Goal: Task Accomplishment & Management: Manage account settings

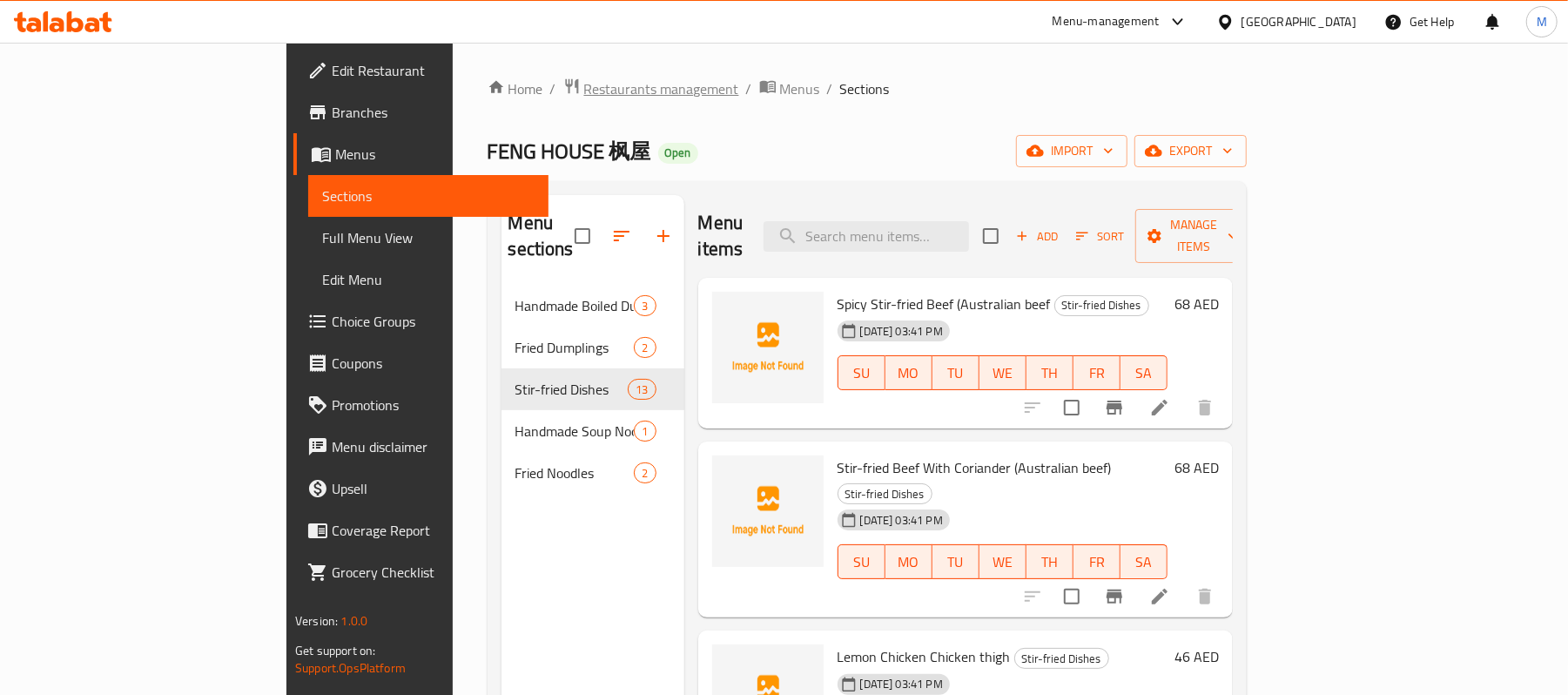
click at [584, 80] on span "Restaurants management" at bounding box center [661, 88] width 155 height 21
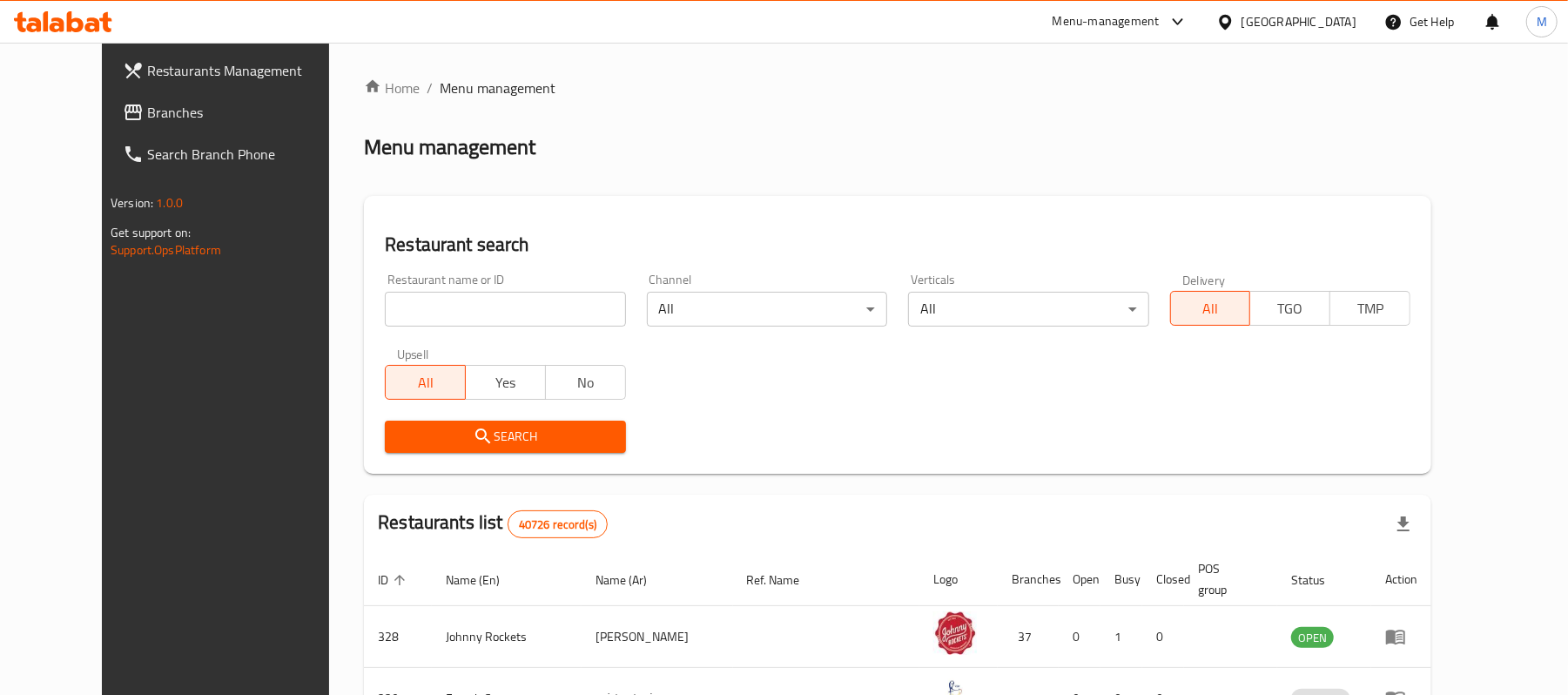
click at [502, 315] on input "search" at bounding box center [505, 309] width 240 height 35
paste input "Lava Java Cafe"
type input "Lava Java Cafe"
click button "Search" at bounding box center [505, 437] width 240 height 32
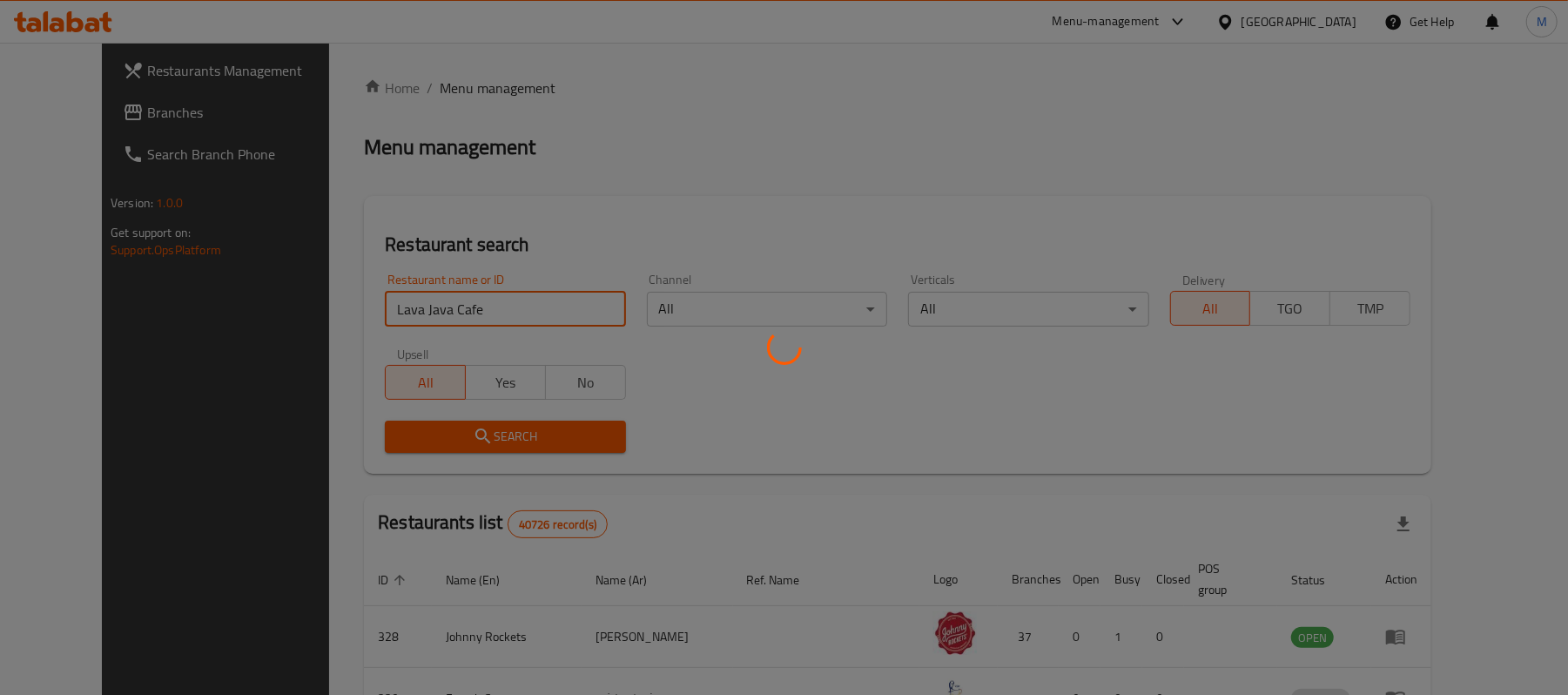
scroll to position [48, 0]
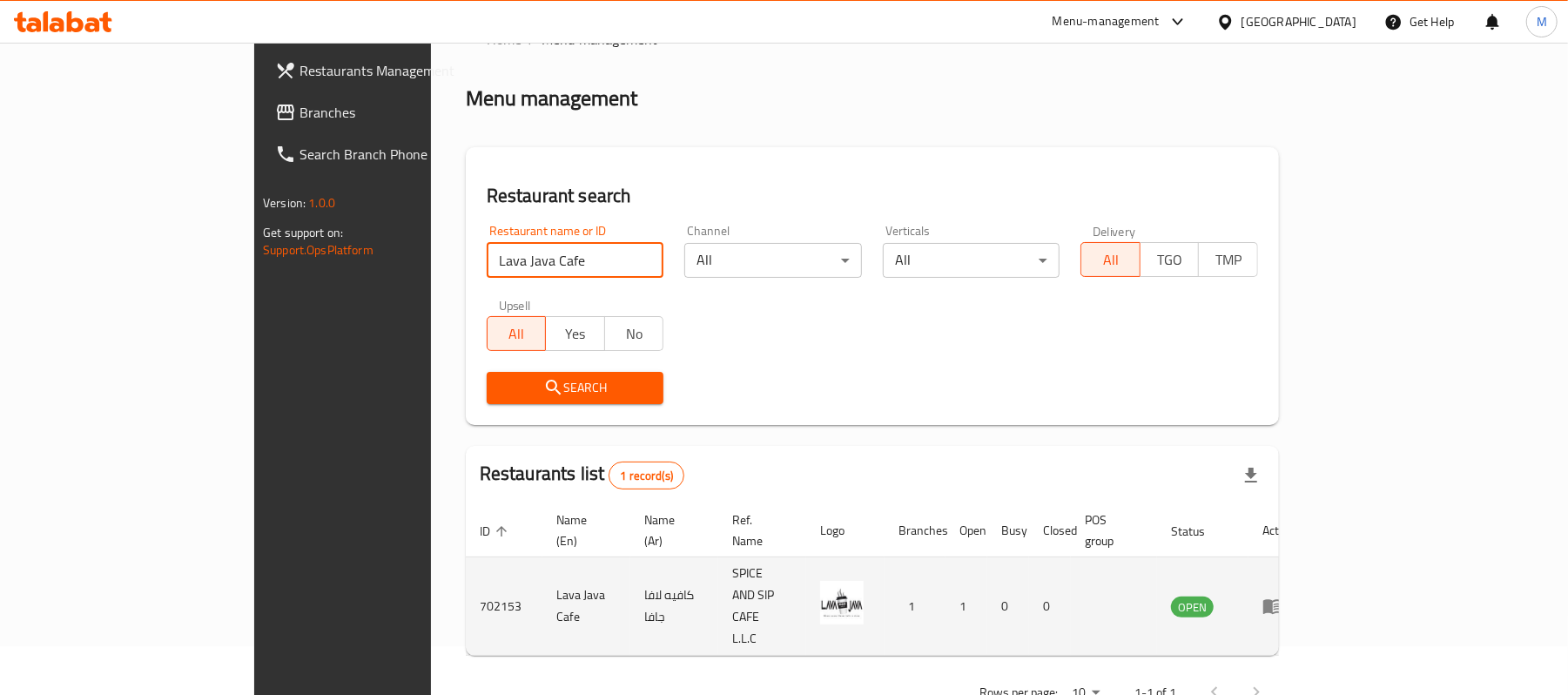
click at [1283, 600] on icon "enhanced table" at bounding box center [1273, 608] width 19 height 15
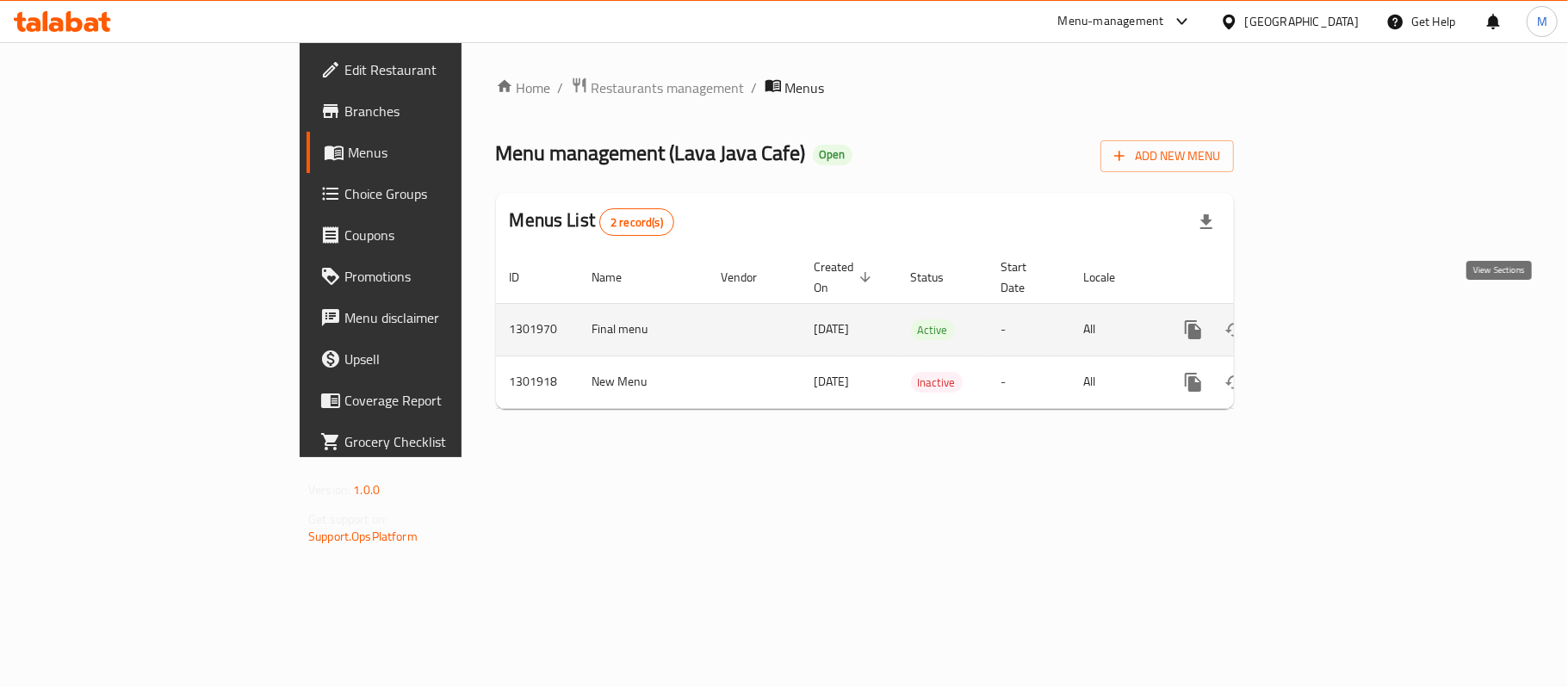
click at [1327, 320] on icon "enhanced table" at bounding box center [1317, 330] width 21 height 21
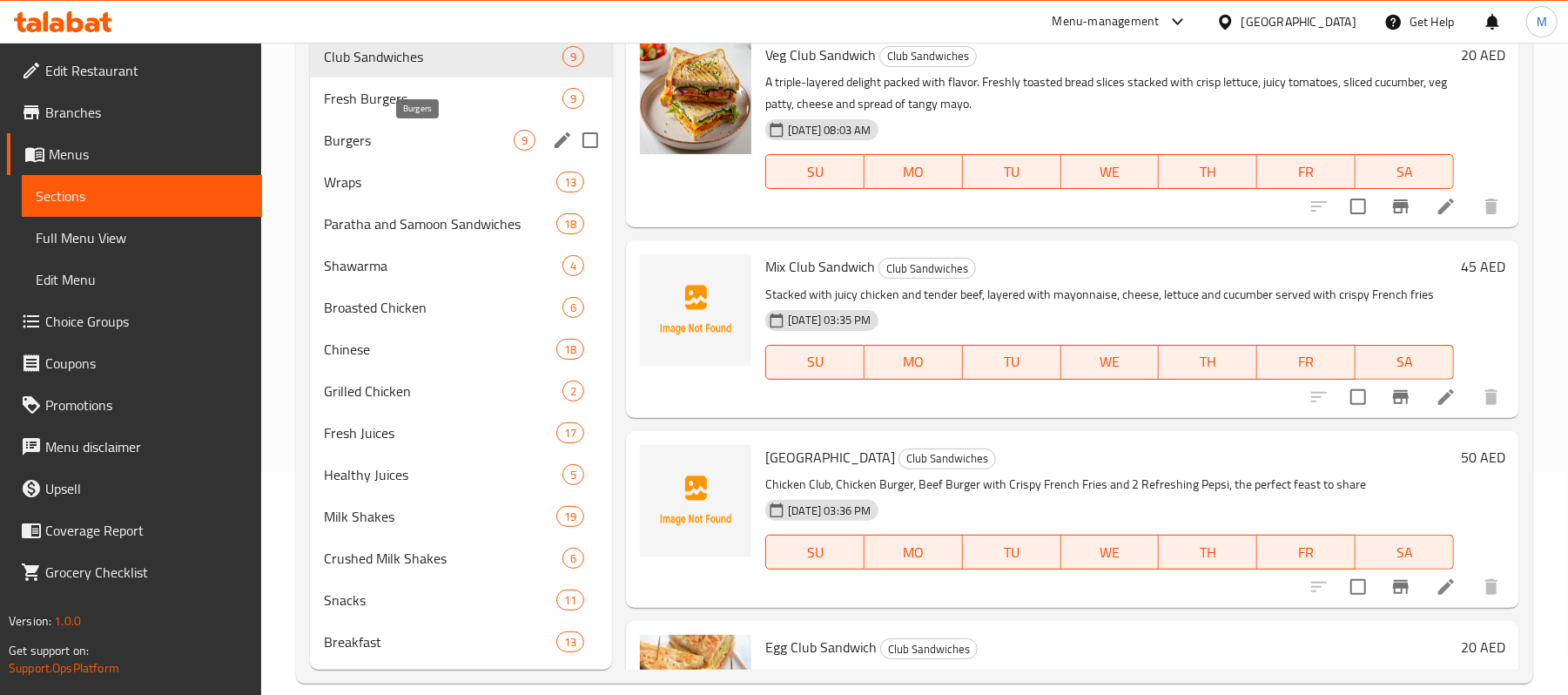
scroll to position [247, 0]
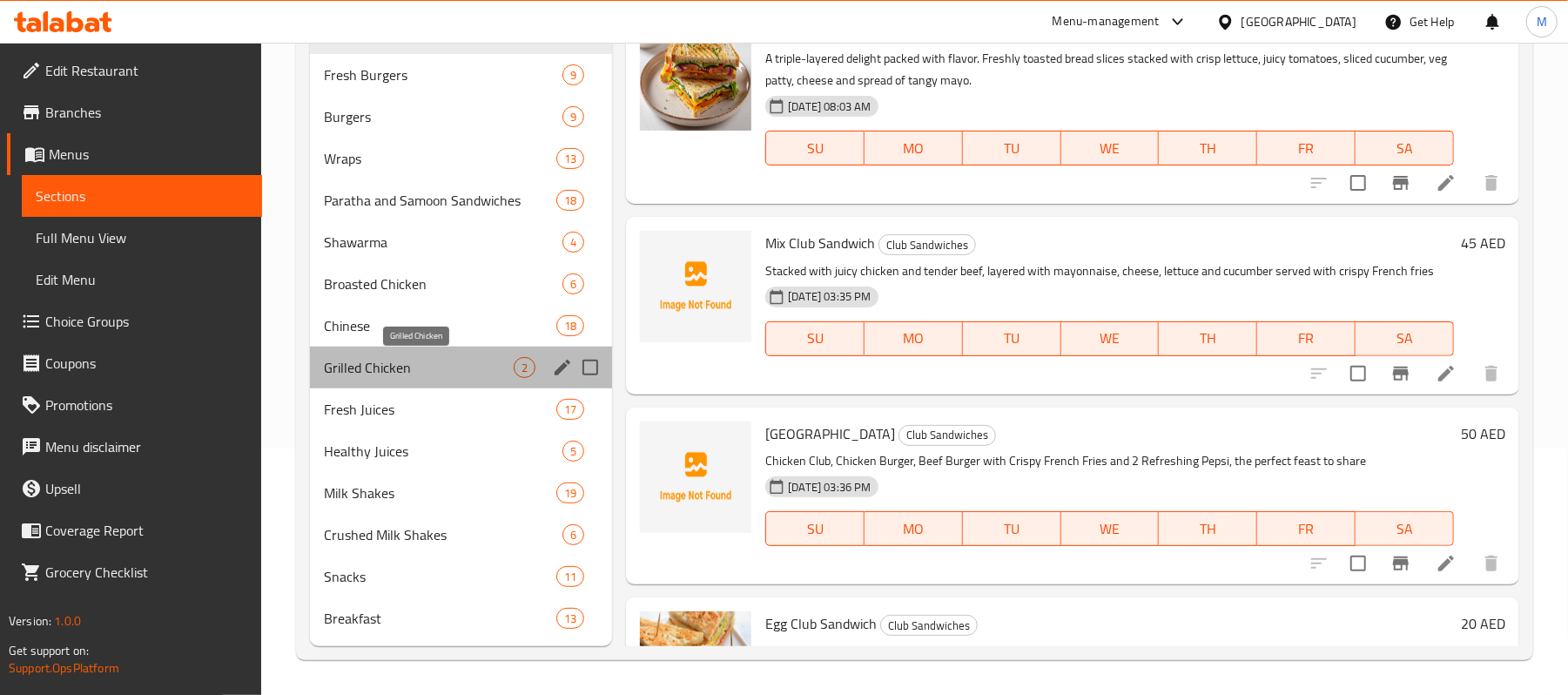
click at [453, 359] on span "Grilled Chicken" at bounding box center [419, 368] width 190 height 21
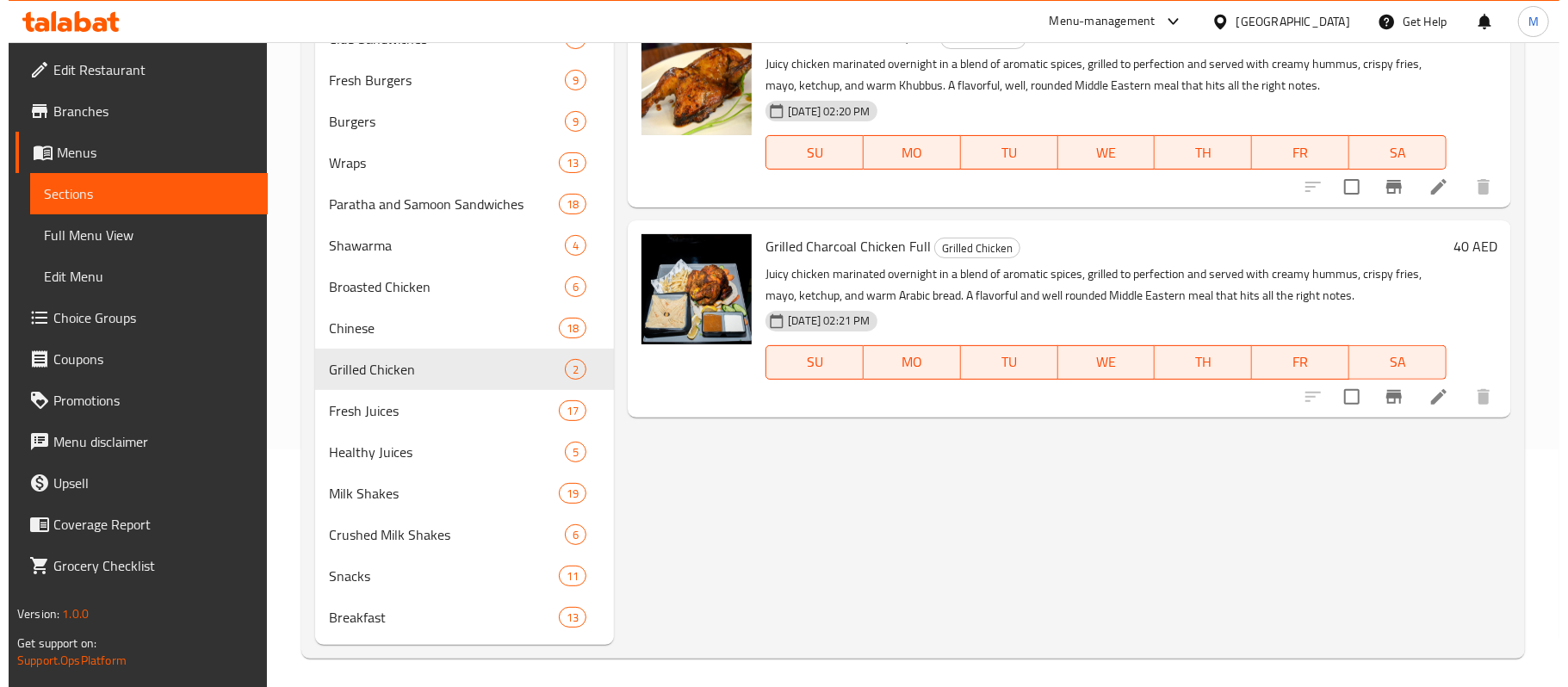
scroll to position [15, 0]
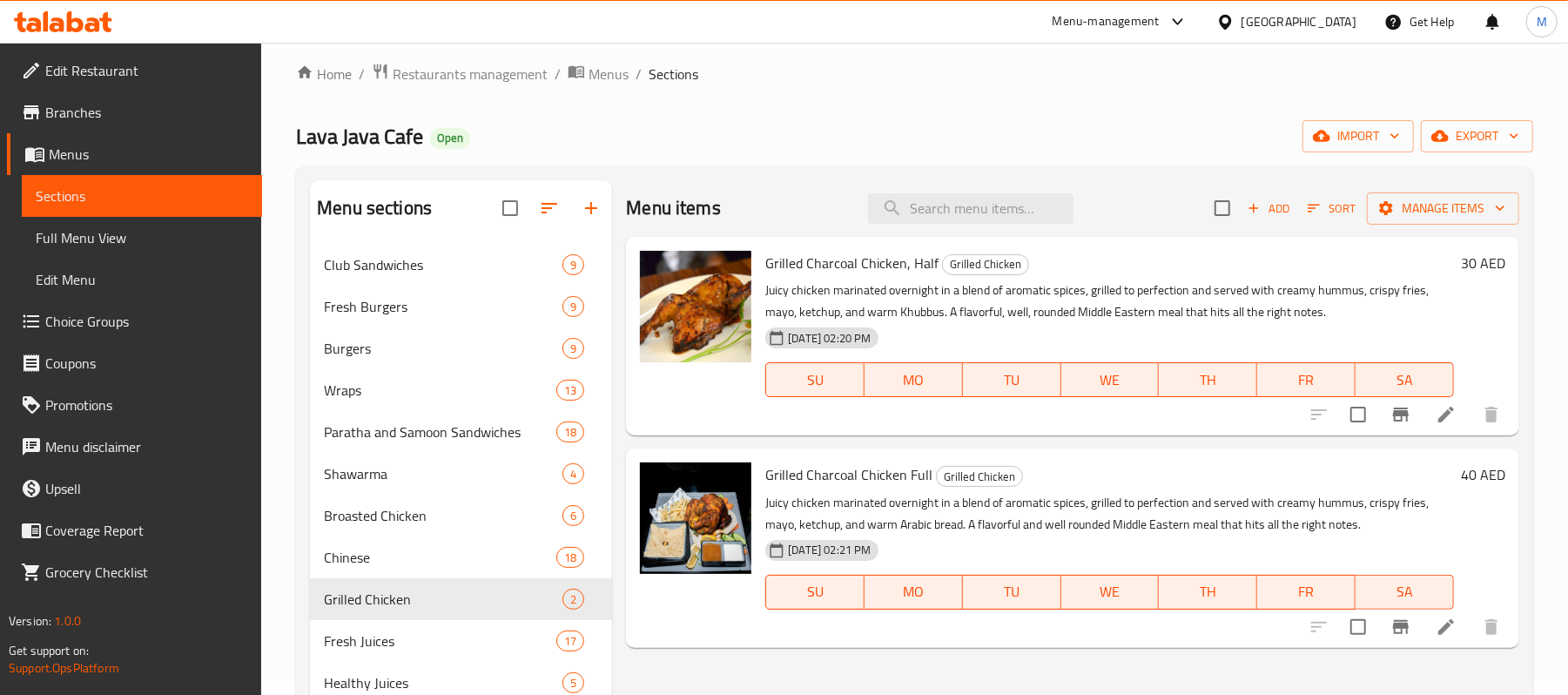
click at [1219, 228] on div "Menu items Add Sort Manage items" at bounding box center [1073, 209] width 893 height 57
click at [1224, 192] on input "checkbox" at bounding box center [1222, 208] width 36 height 36
checkbox input "true"
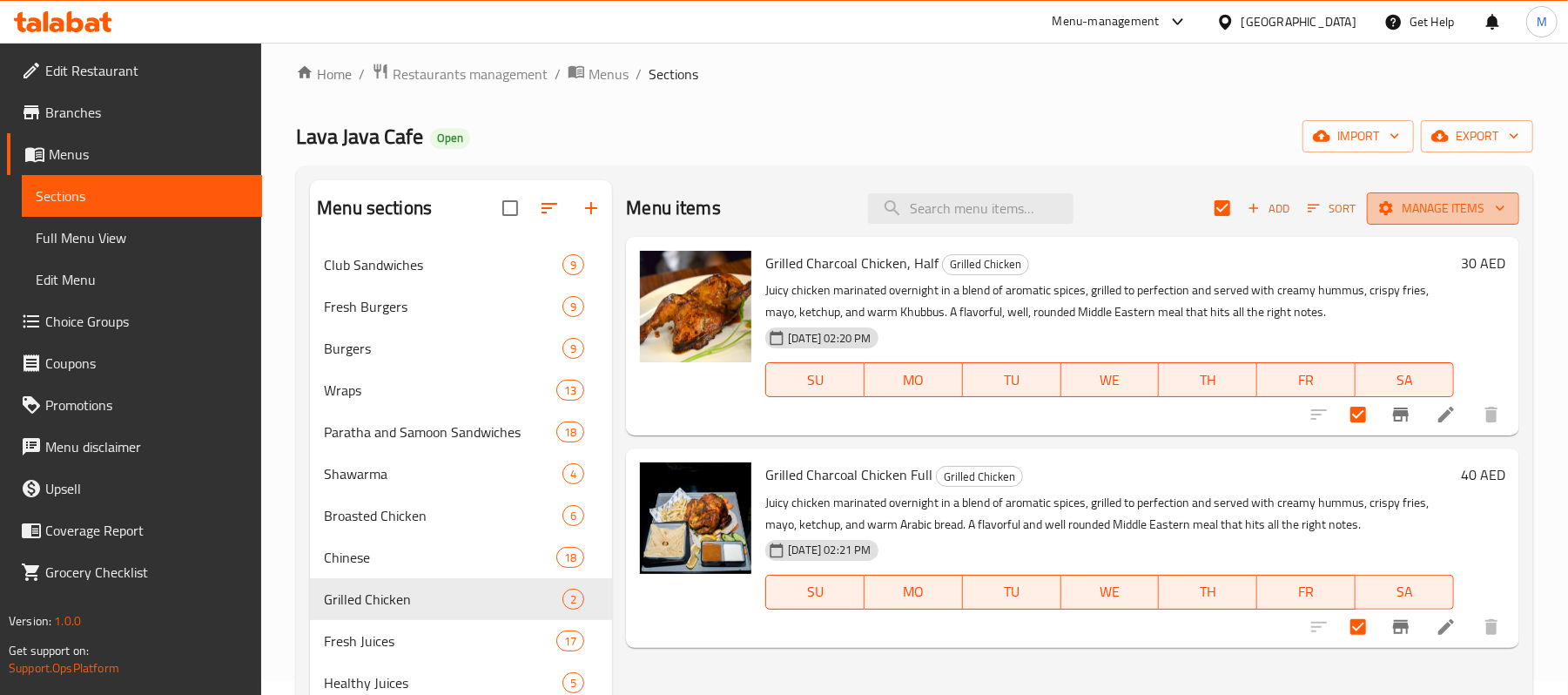
click at [1390, 209] on icon "button" at bounding box center [1386, 208] width 14 height 14
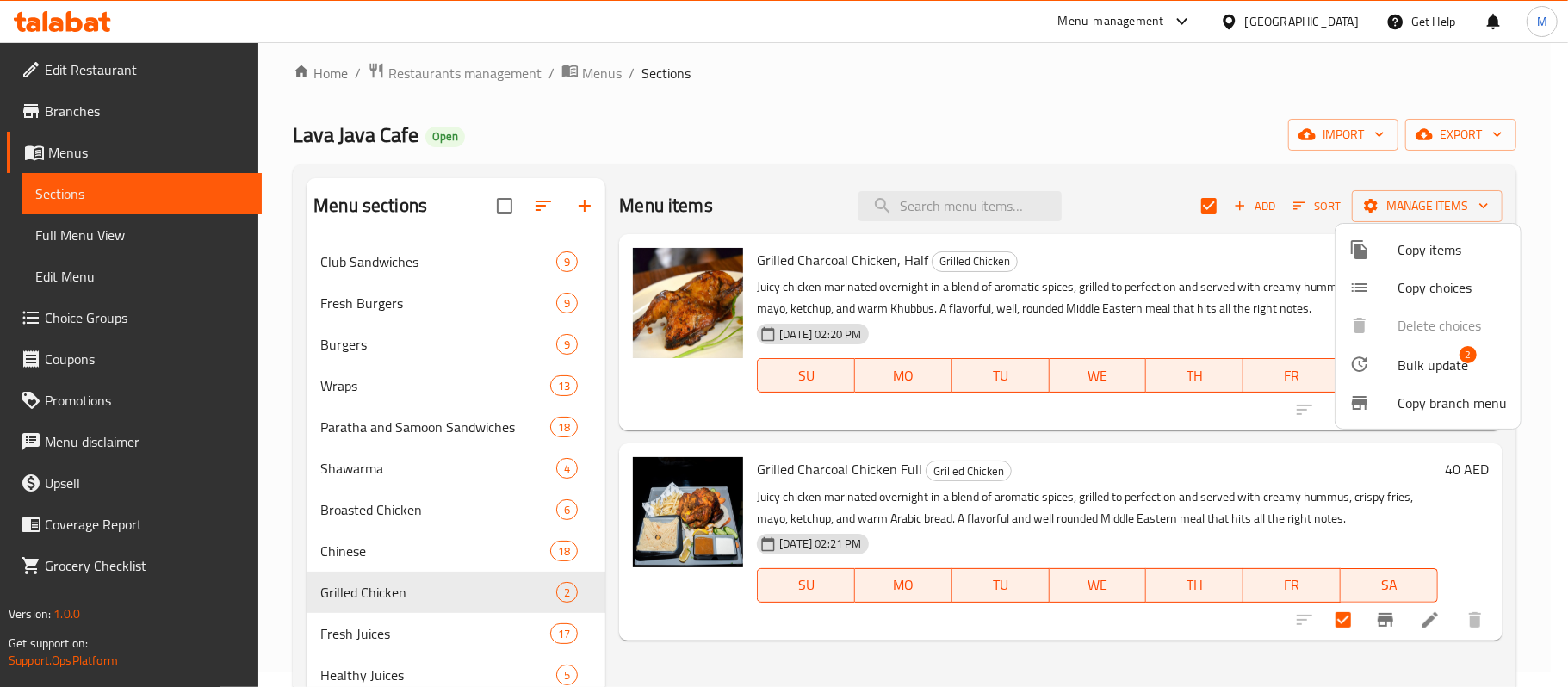
click at [1413, 342] on ul "Copy items Copy choices Delete choices Bulk update 2 Copy branch menu" at bounding box center [1427, 326] width 185 height 205
click at [1413, 360] on span "Bulk update" at bounding box center [1432, 366] width 70 height 21
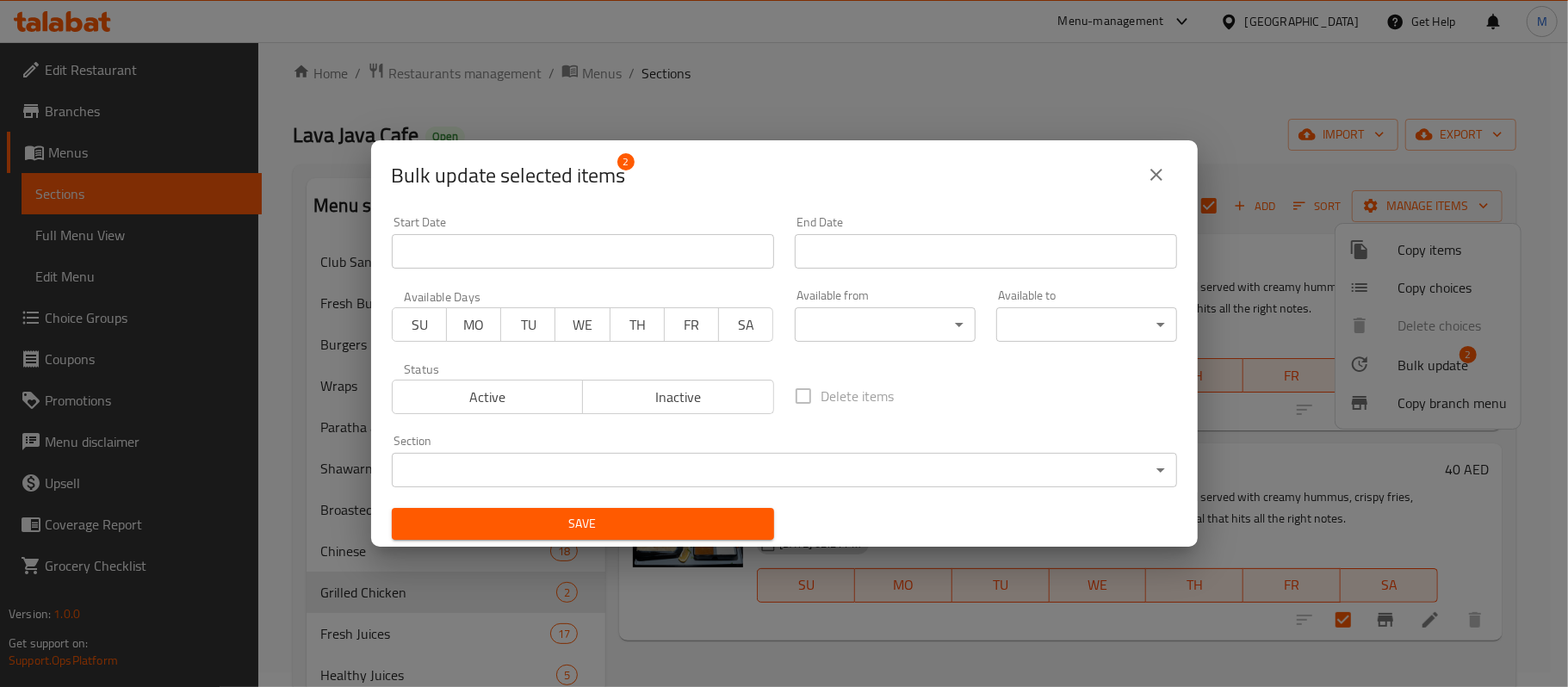
click at [920, 335] on body "​ Menu-management [GEOGRAPHIC_DATA] Get Help M Edit Restaurant Branches Menus S…" at bounding box center [784, 350] width 1568 height 645
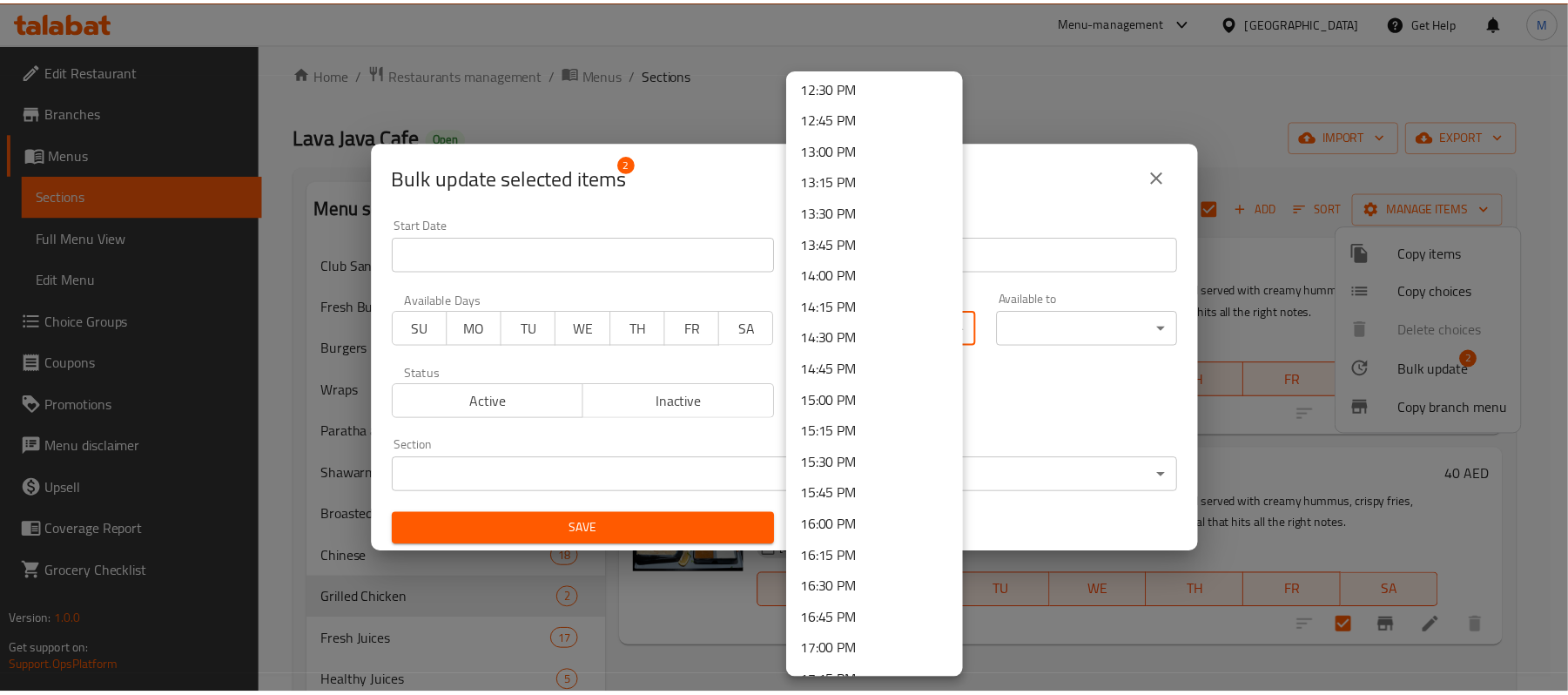
scroll to position [1626, 0]
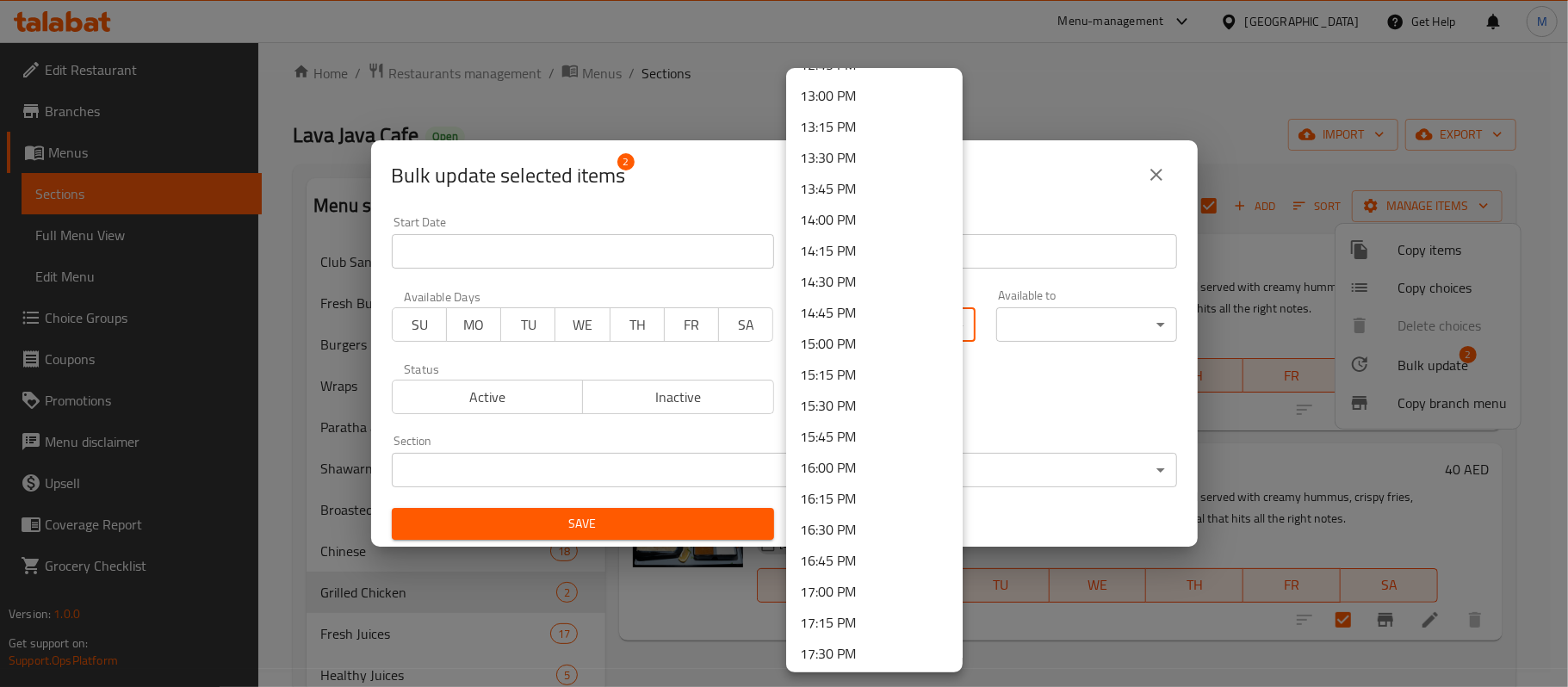
click at [851, 465] on li "16:00 PM" at bounding box center [875, 467] width 177 height 31
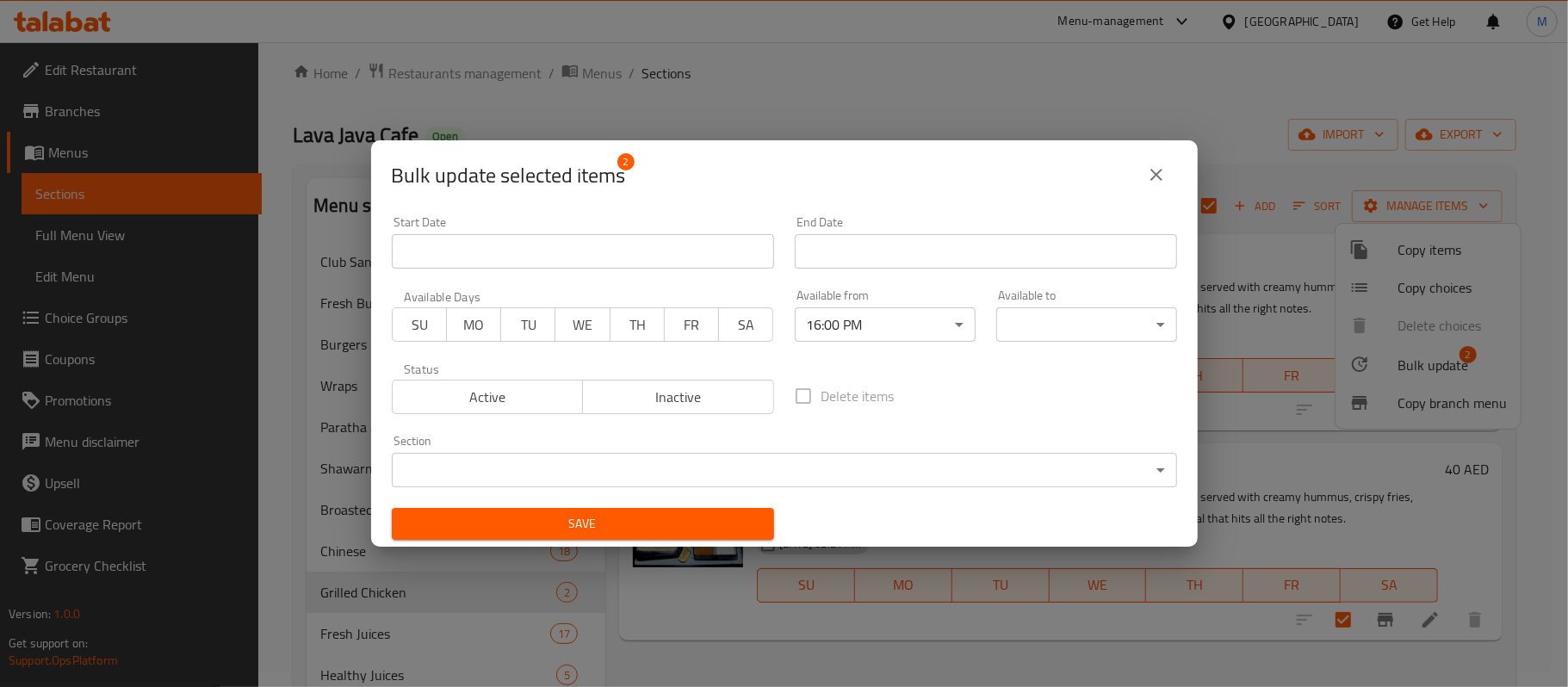
click at [1102, 293] on div "Available to ​ ​" at bounding box center [1086, 316] width 180 height 53
click at [1107, 328] on body "​ Menu-management [GEOGRAPHIC_DATA] Get Help M Edit Restaurant Branches Menus S…" at bounding box center [784, 350] width 1568 height 645
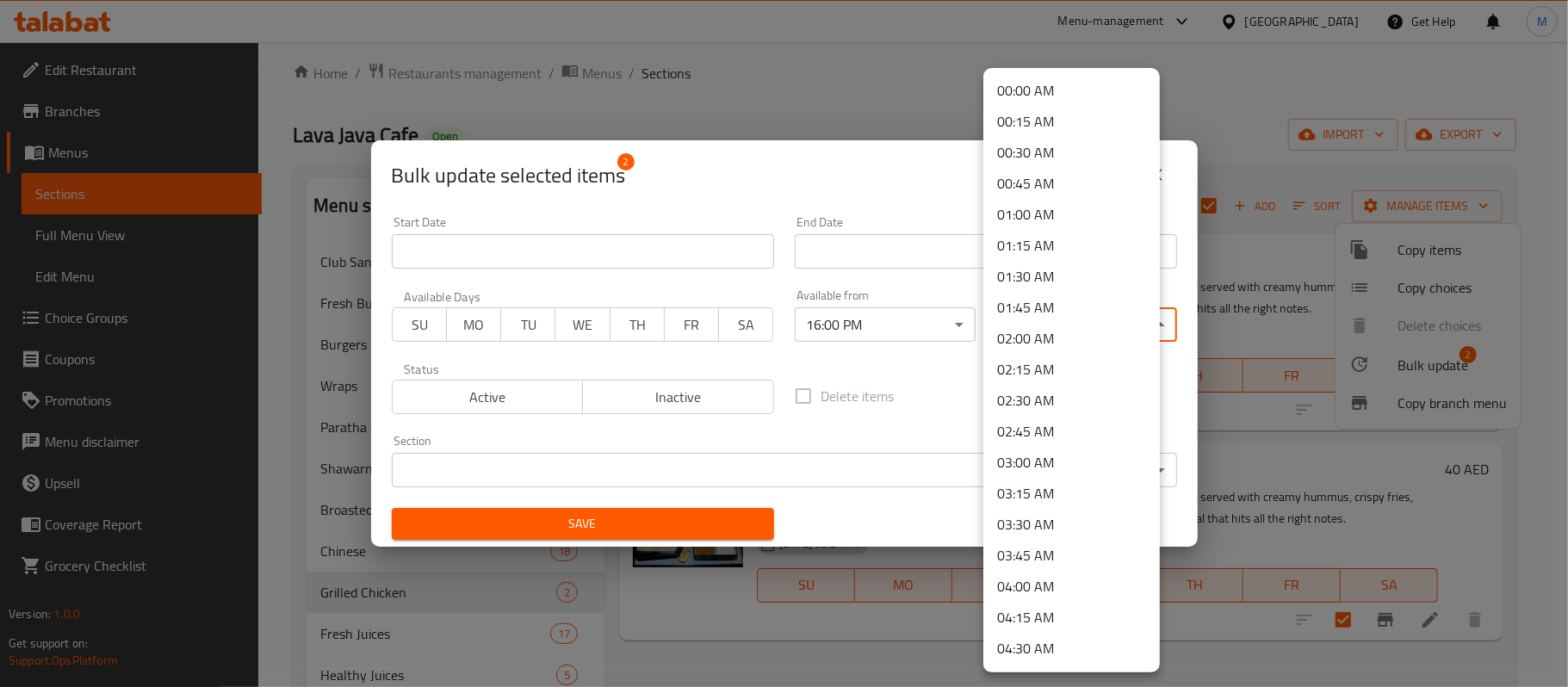
click at [1054, 86] on li "00:00 AM" at bounding box center [1072, 90] width 177 height 31
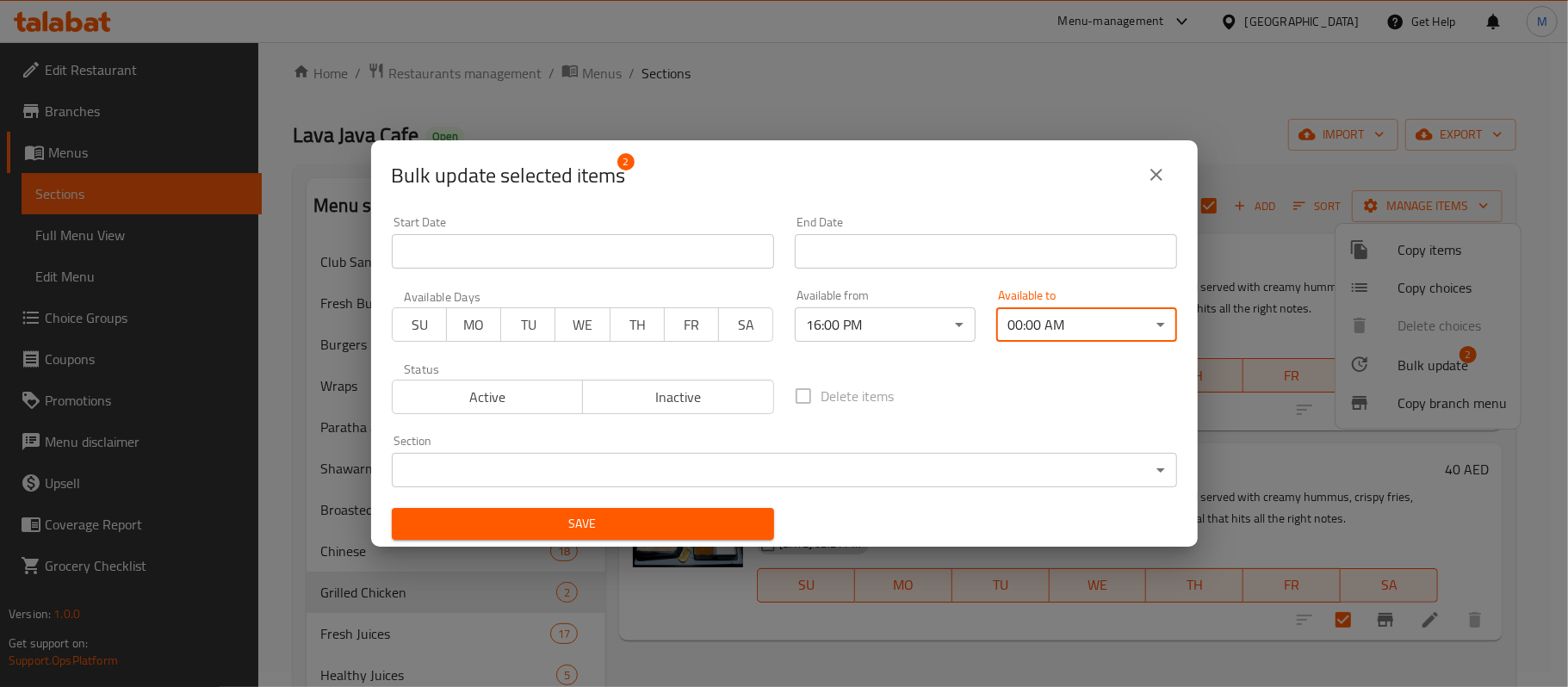
click at [638, 518] on span "Save" at bounding box center [583, 523] width 355 height 22
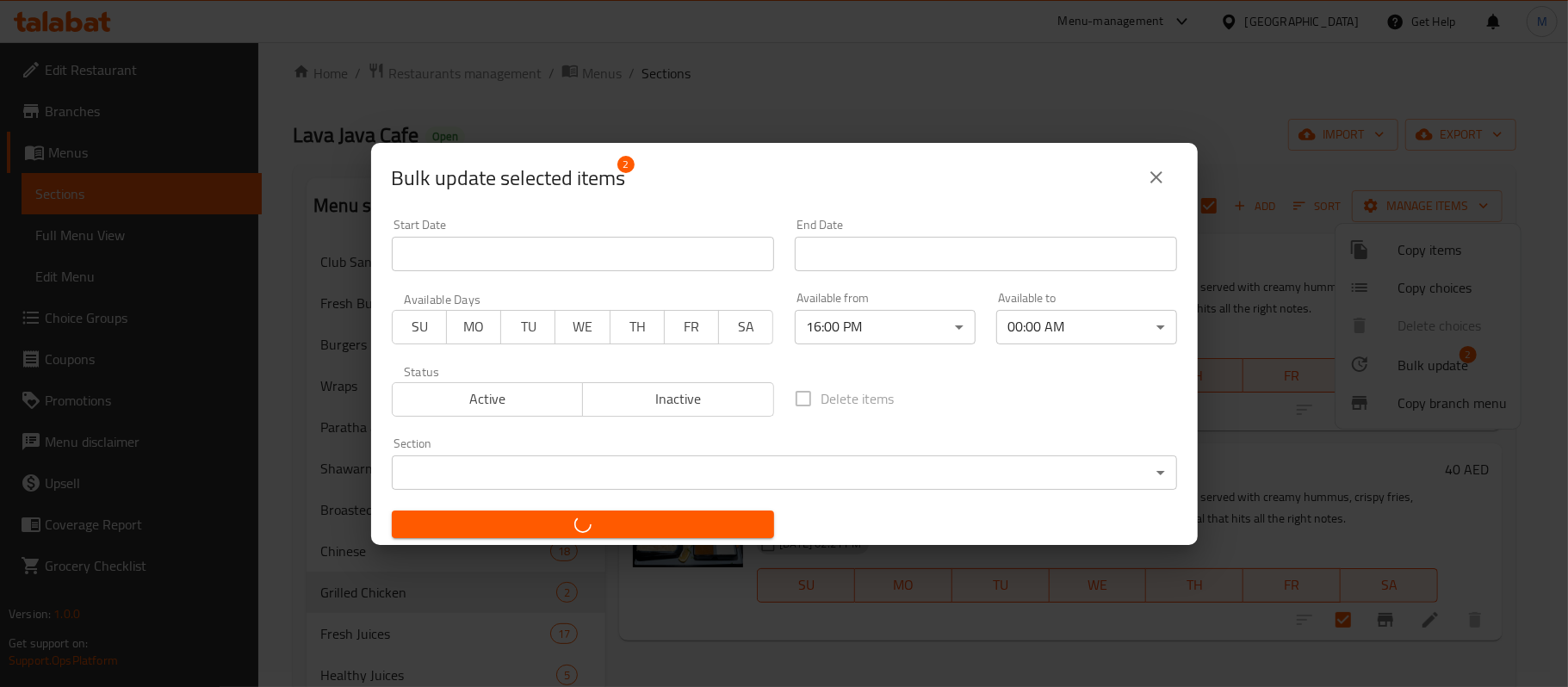
checkbox input "false"
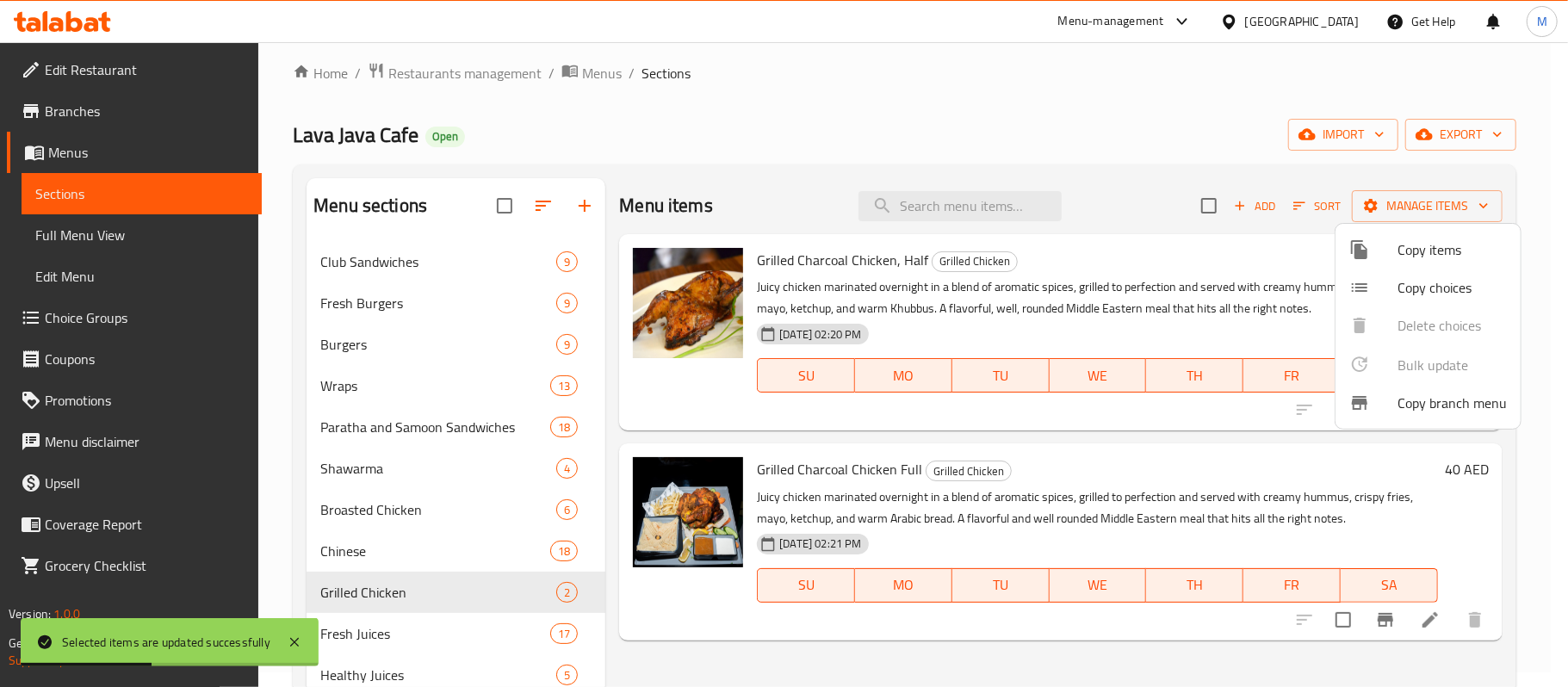
click at [1007, 160] on div at bounding box center [784, 343] width 1568 height 687
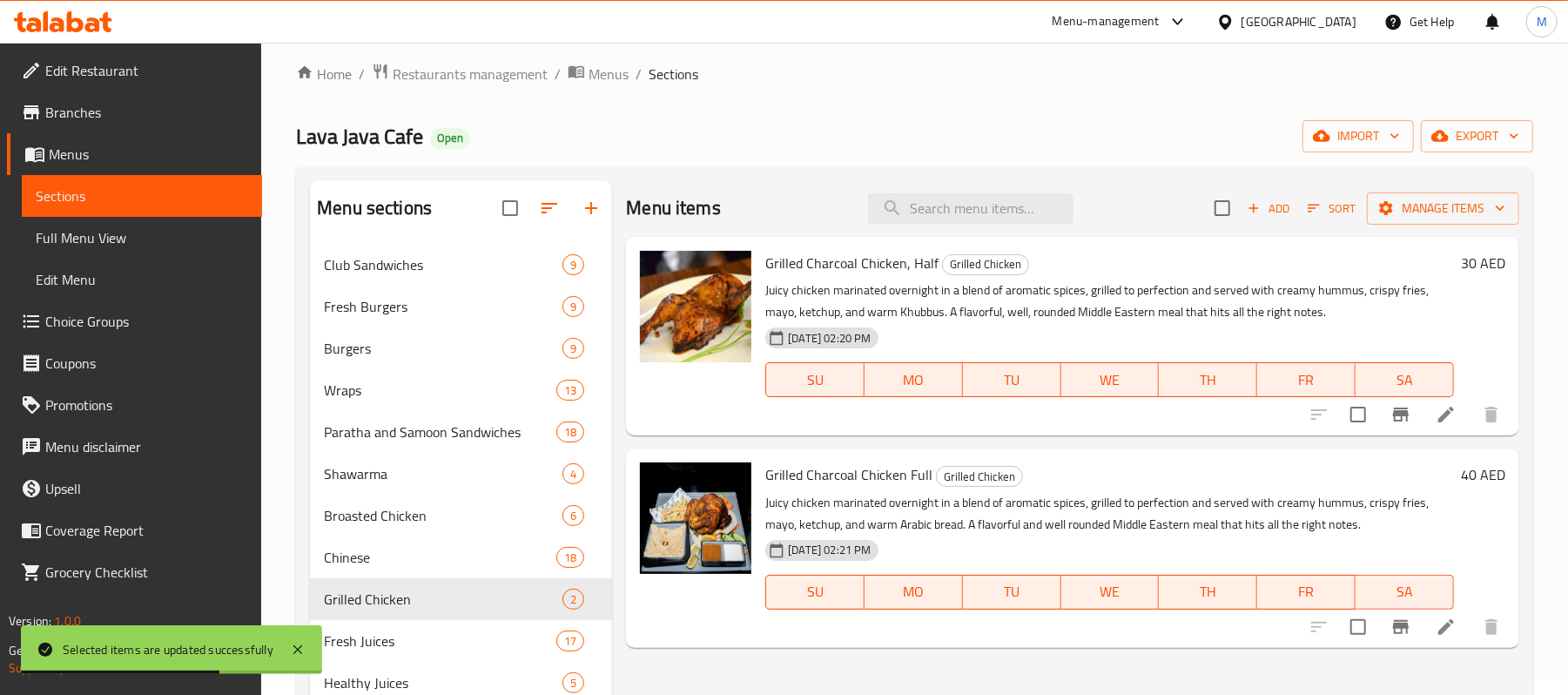
drag, startPoint x: 132, startPoint y: 248, endPoint x: 151, endPoint y: 199, distance: 52.6
click at [132, 248] on link "Full Menu View" at bounding box center [142, 238] width 240 height 42
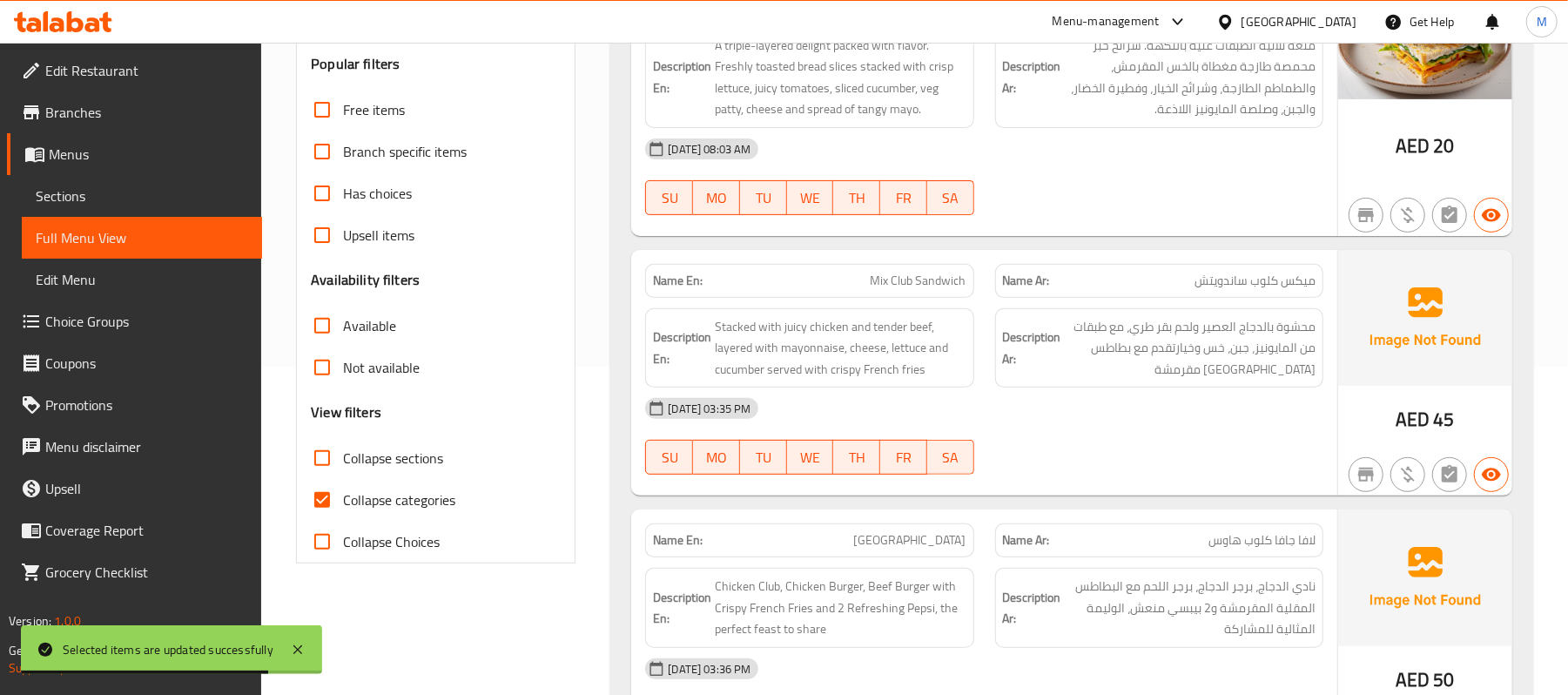
scroll to position [363, 0]
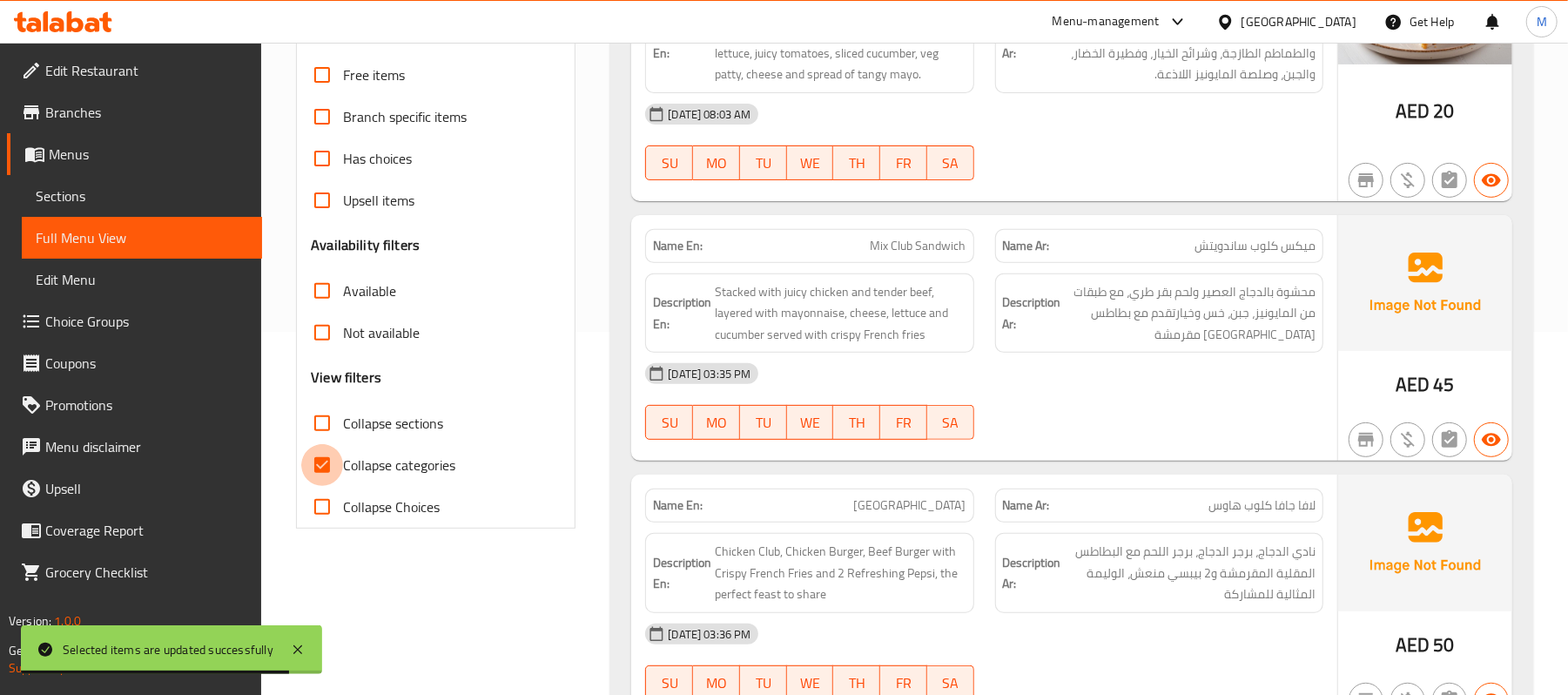
click at [338, 450] on input "Collapse categories" at bounding box center [322, 465] width 42 height 42
checkbox input "false"
click at [347, 419] on span "Collapse sections" at bounding box center [392, 423] width 100 height 21
click at [343, 419] on input "Collapse sections" at bounding box center [322, 423] width 42 height 42
checkbox input "true"
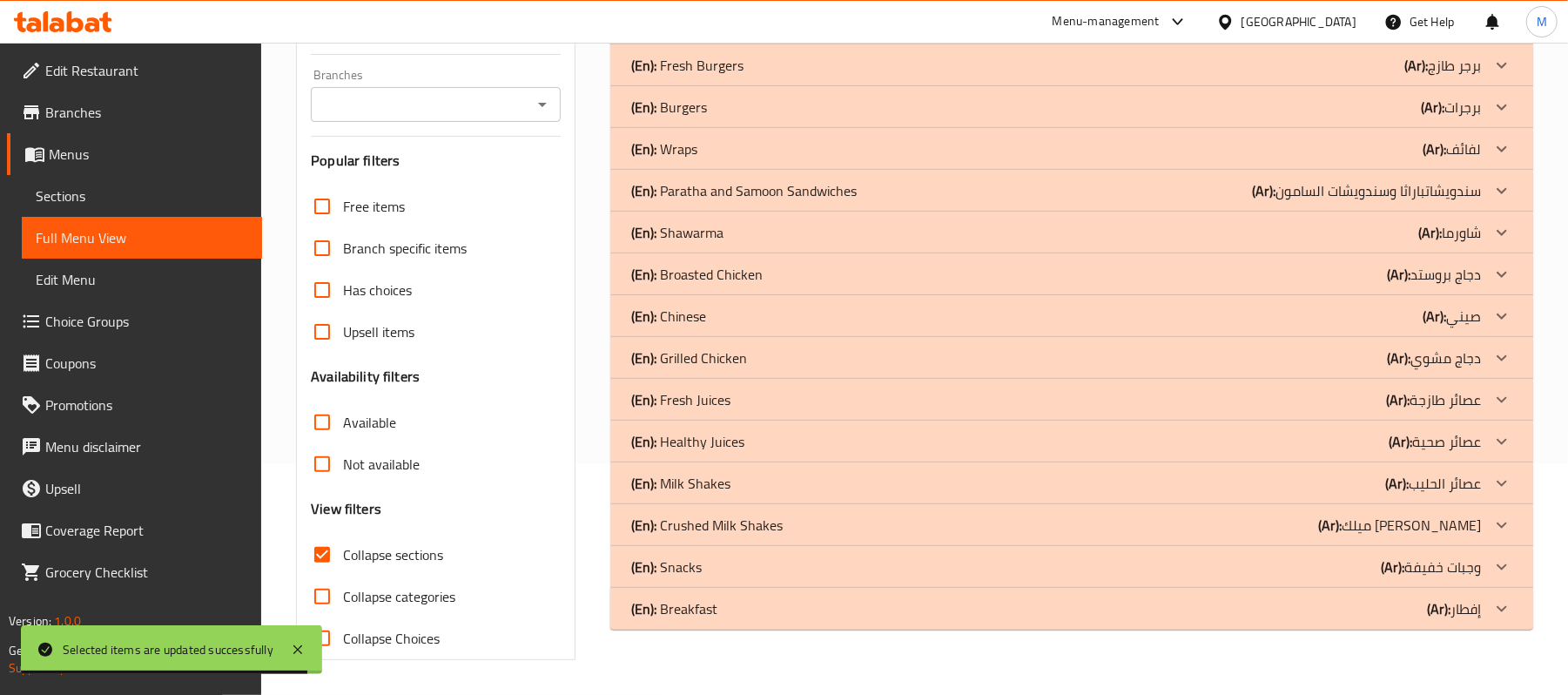
click at [317, 576] on input "Collapse categories" at bounding box center [322, 597] width 42 height 42
checkbox input "true"
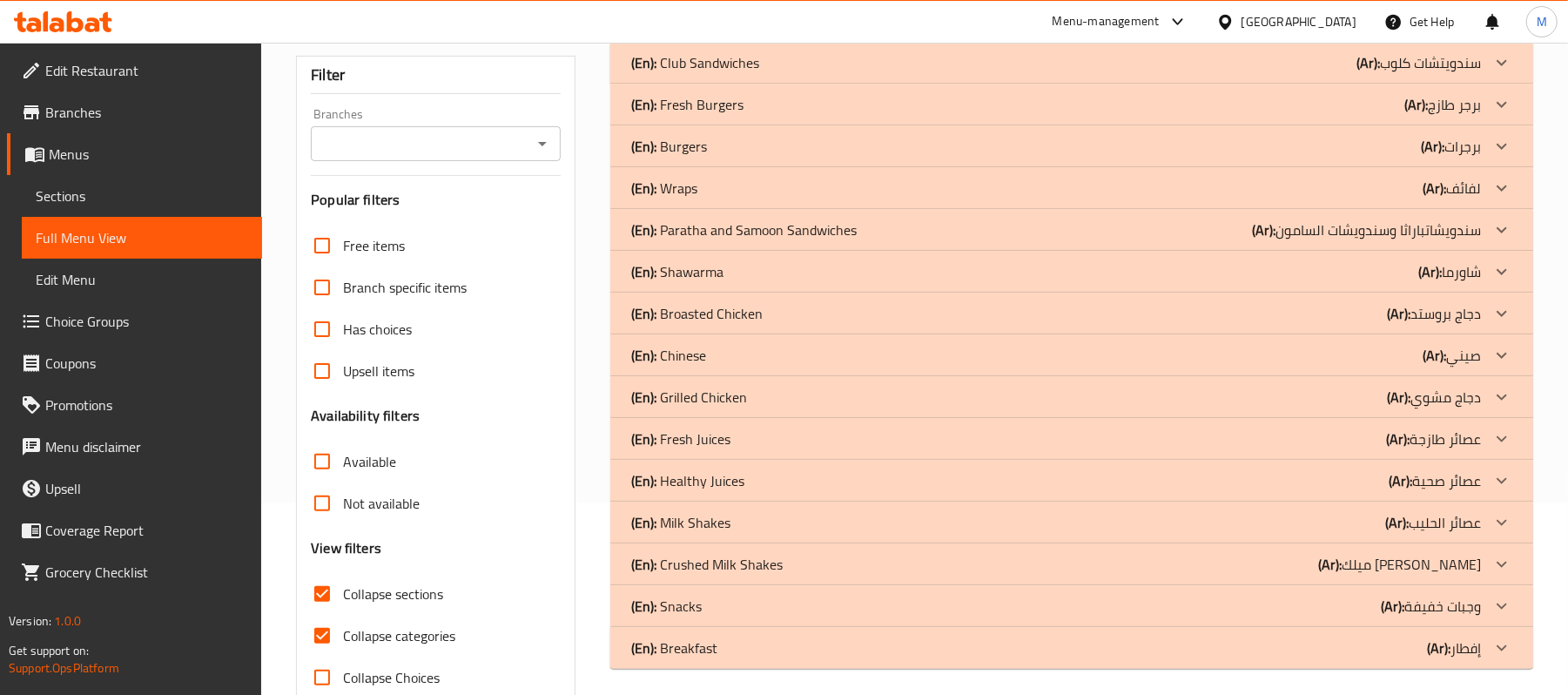
scroll to position [234, 0]
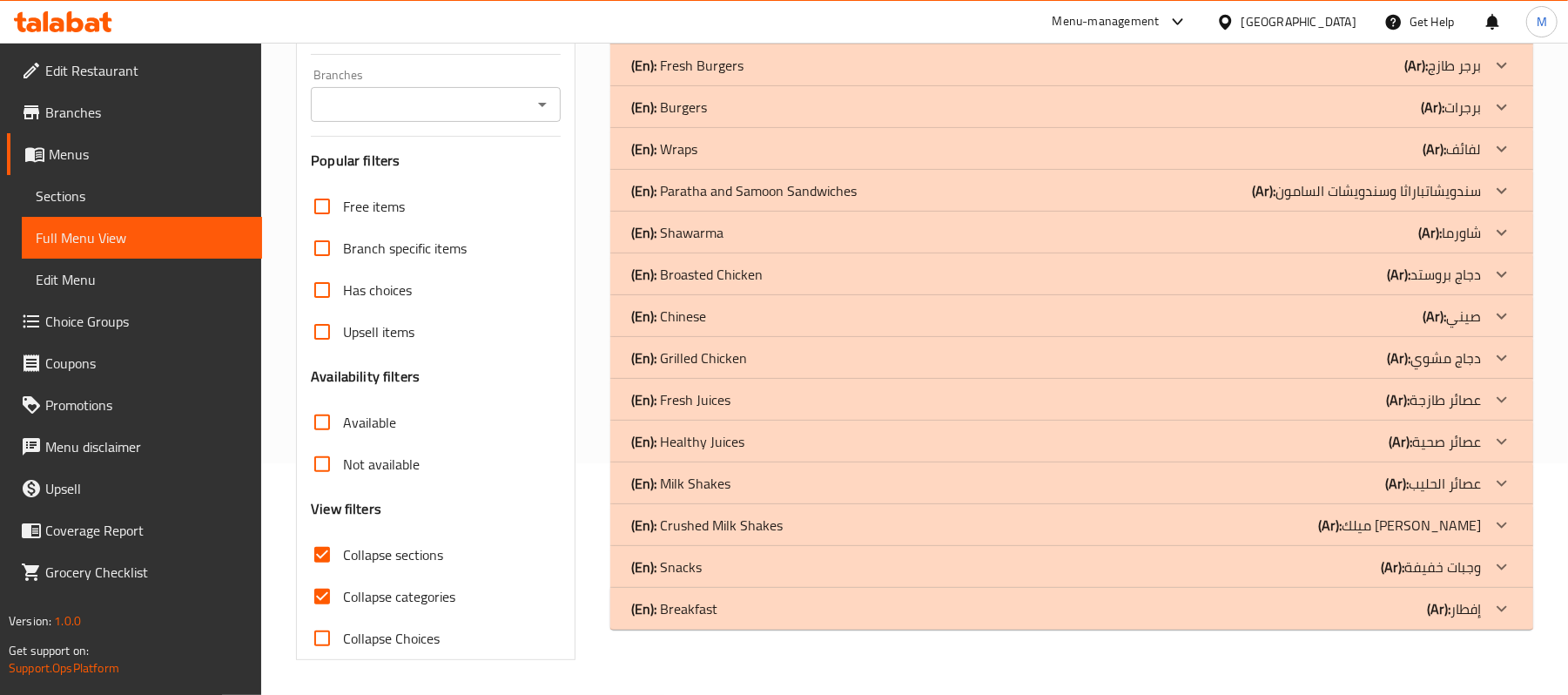
click at [1084, 34] on div "(En): Grilled Chicken (Ar): دجاج مشوي" at bounding box center [1056, 24] width 850 height 21
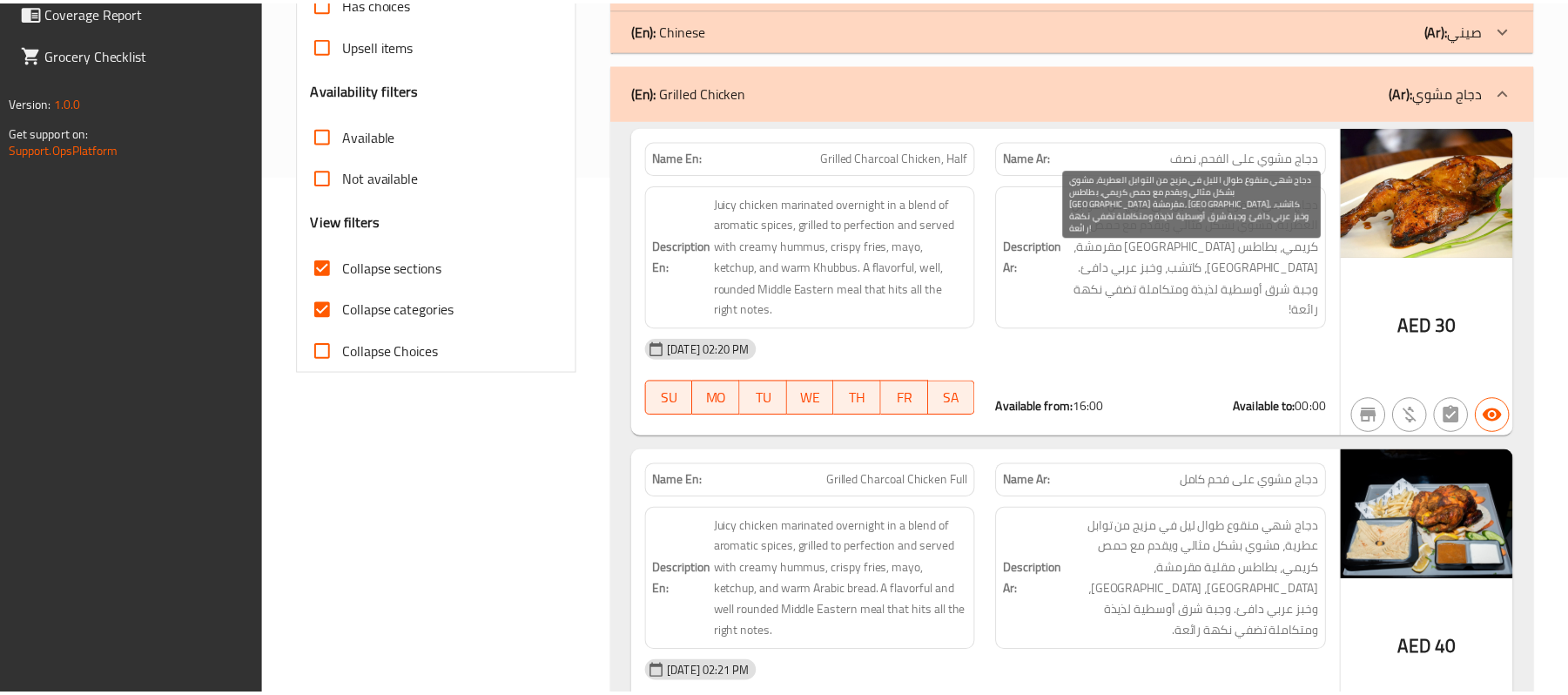
scroll to position [900, 0]
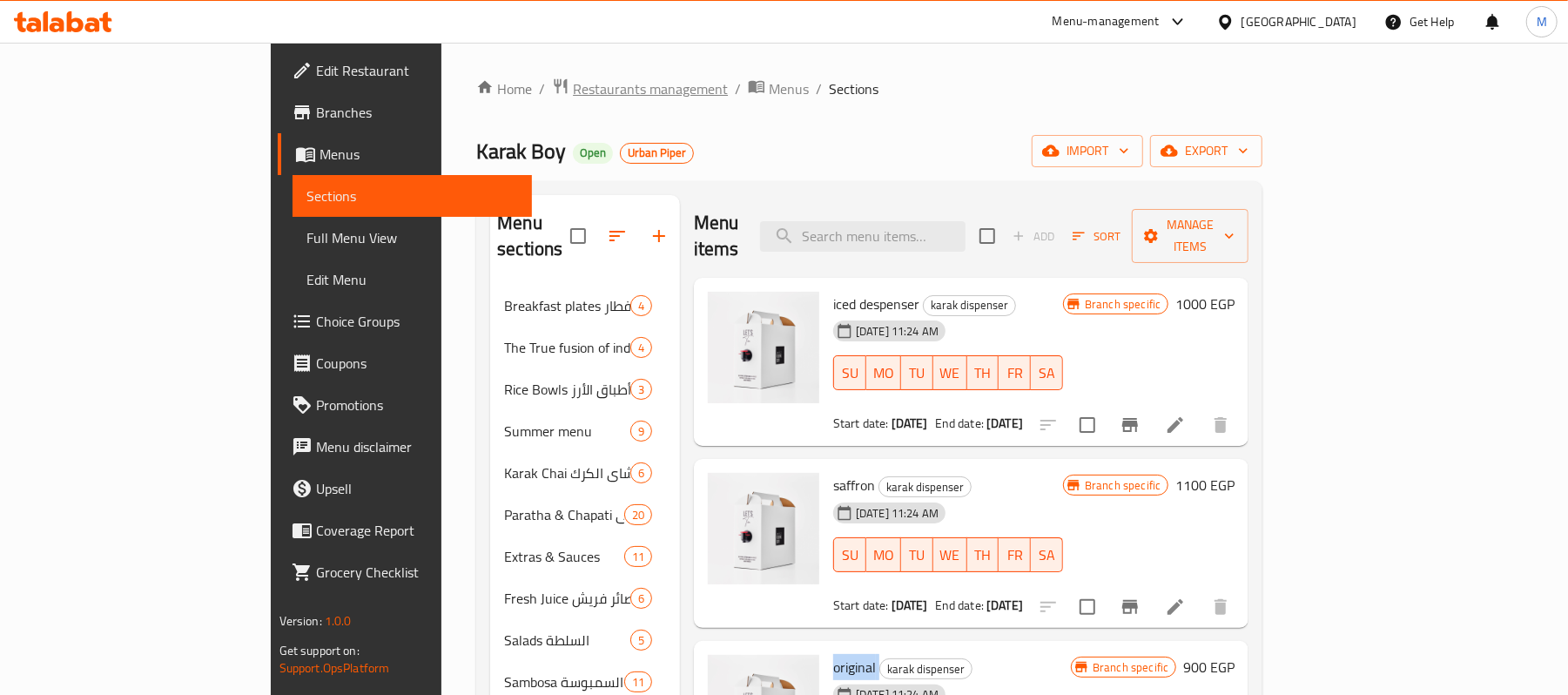
click at [573, 99] on span "Restaurants management" at bounding box center [650, 88] width 155 height 21
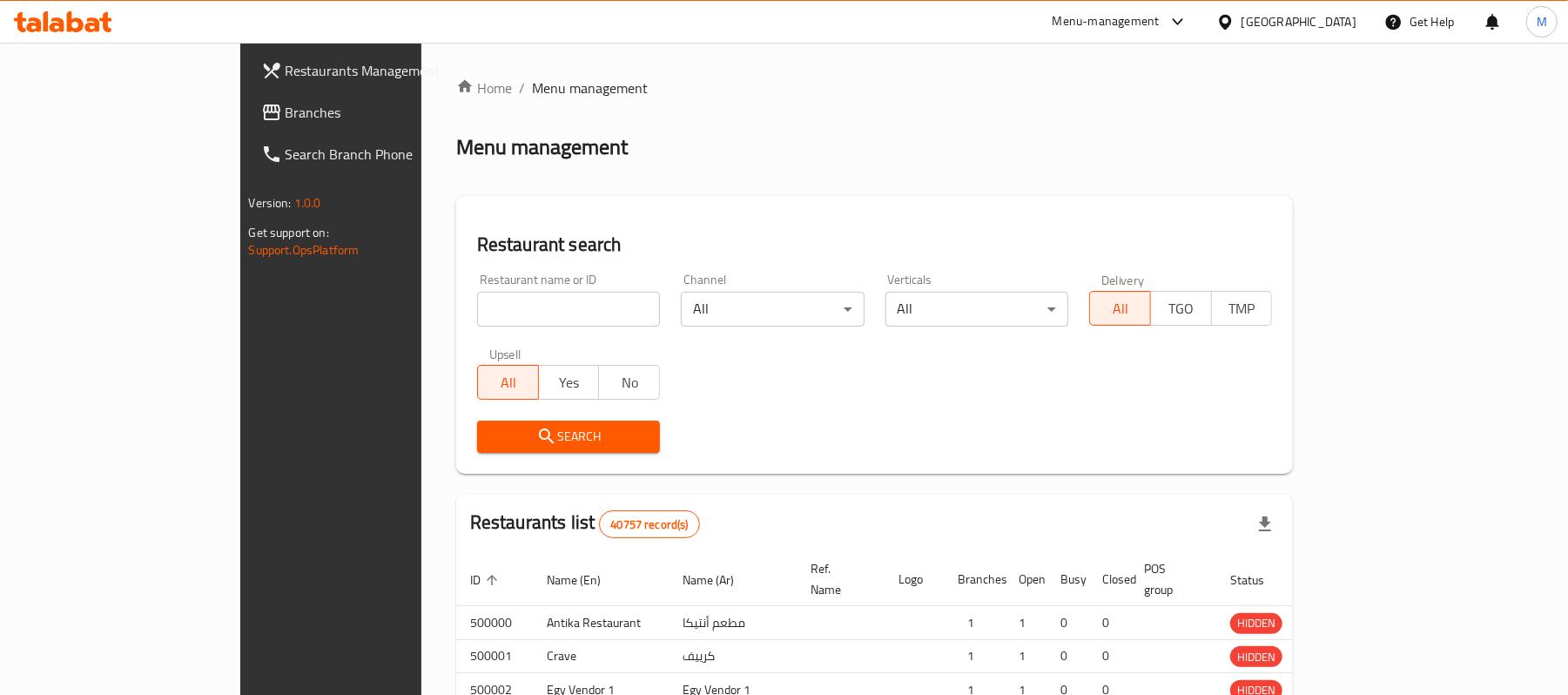
click at [461, 325] on div "Home / Menu management Menu management Restaurant search Restaurant name or ID …" at bounding box center [875, 561] width 838 height 966
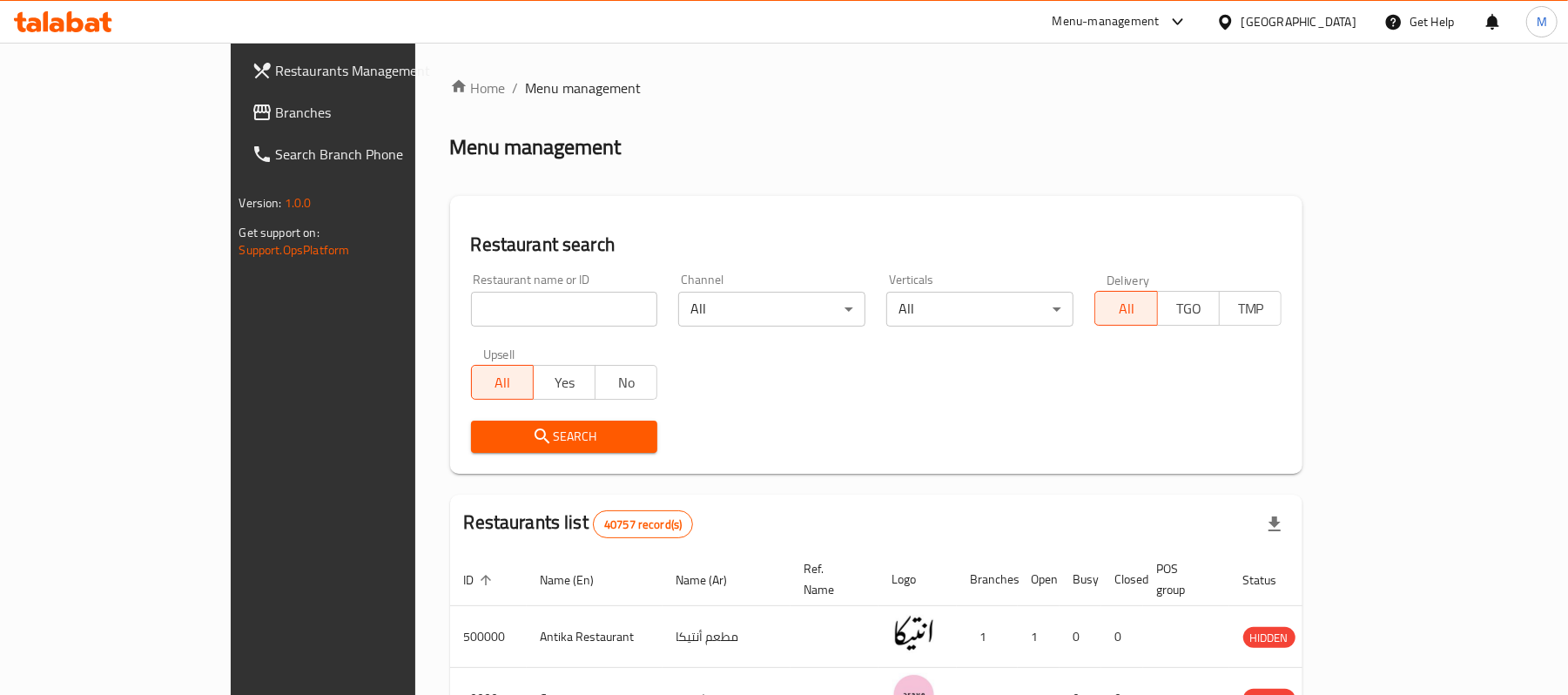
click at [471, 325] on input "search" at bounding box center [564, 309] width 187 height 35
type input "ش"
type input "Arabiata Al-Sha"
click button "Search" at bounding box center [564, 437] width 187 height 32
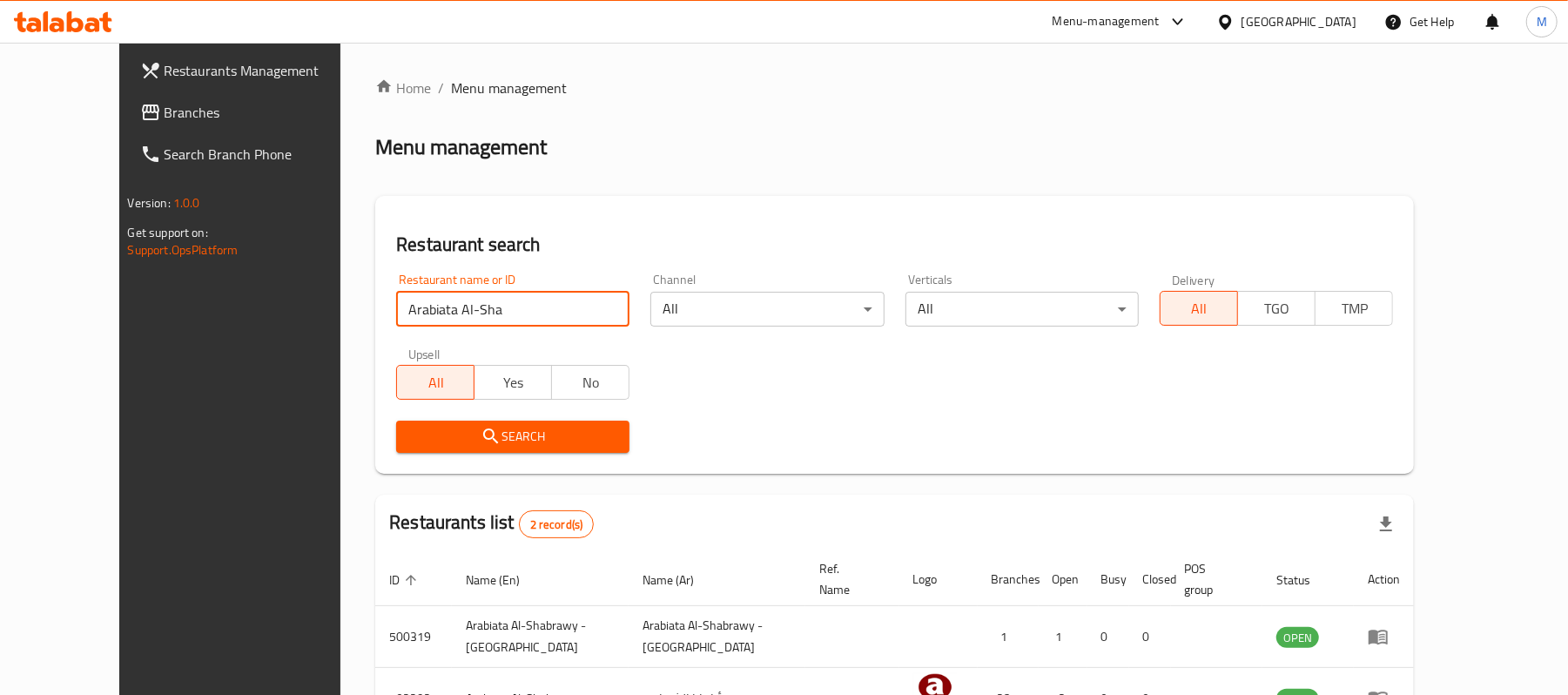
scroll to position [109, 0]
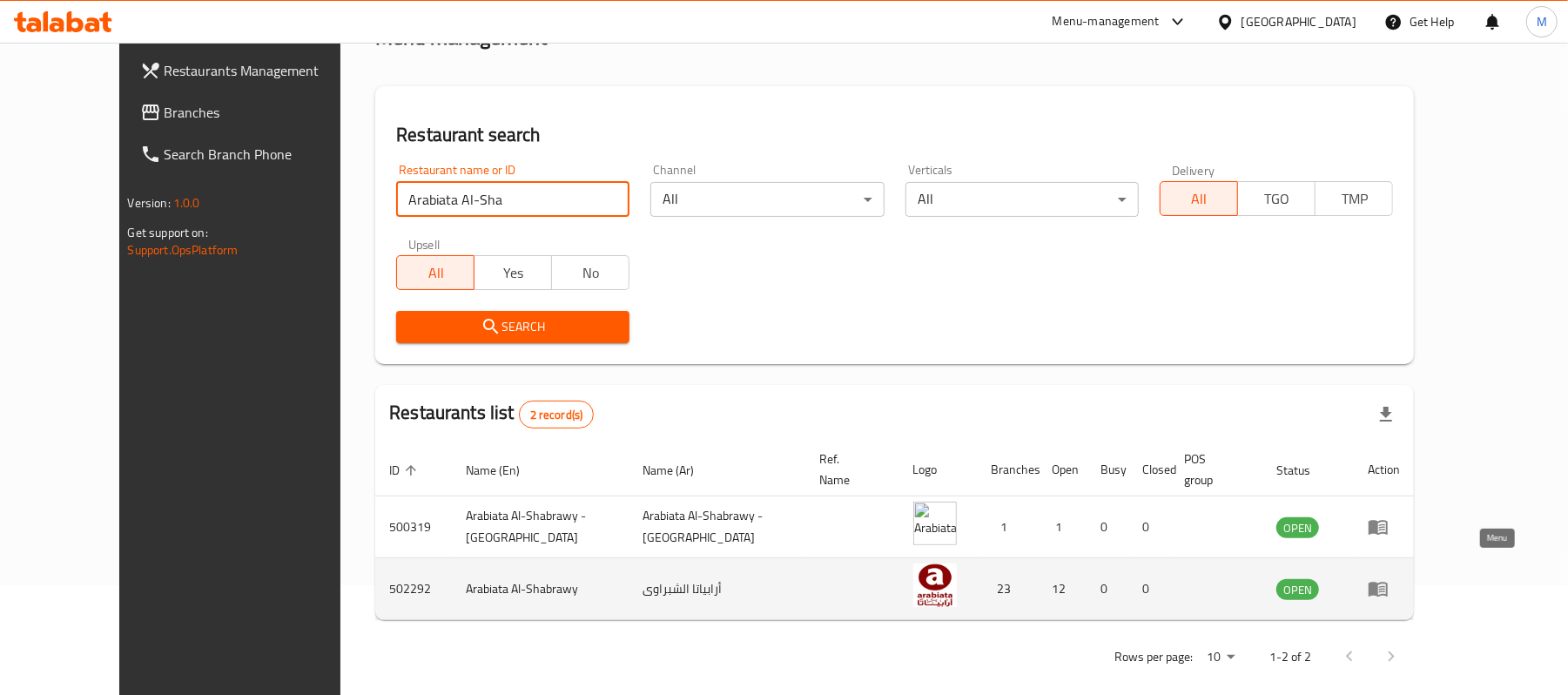
click at [1389, 578] on icon "enhanced table" at bounding box center [1379, 589] width 21 height 21
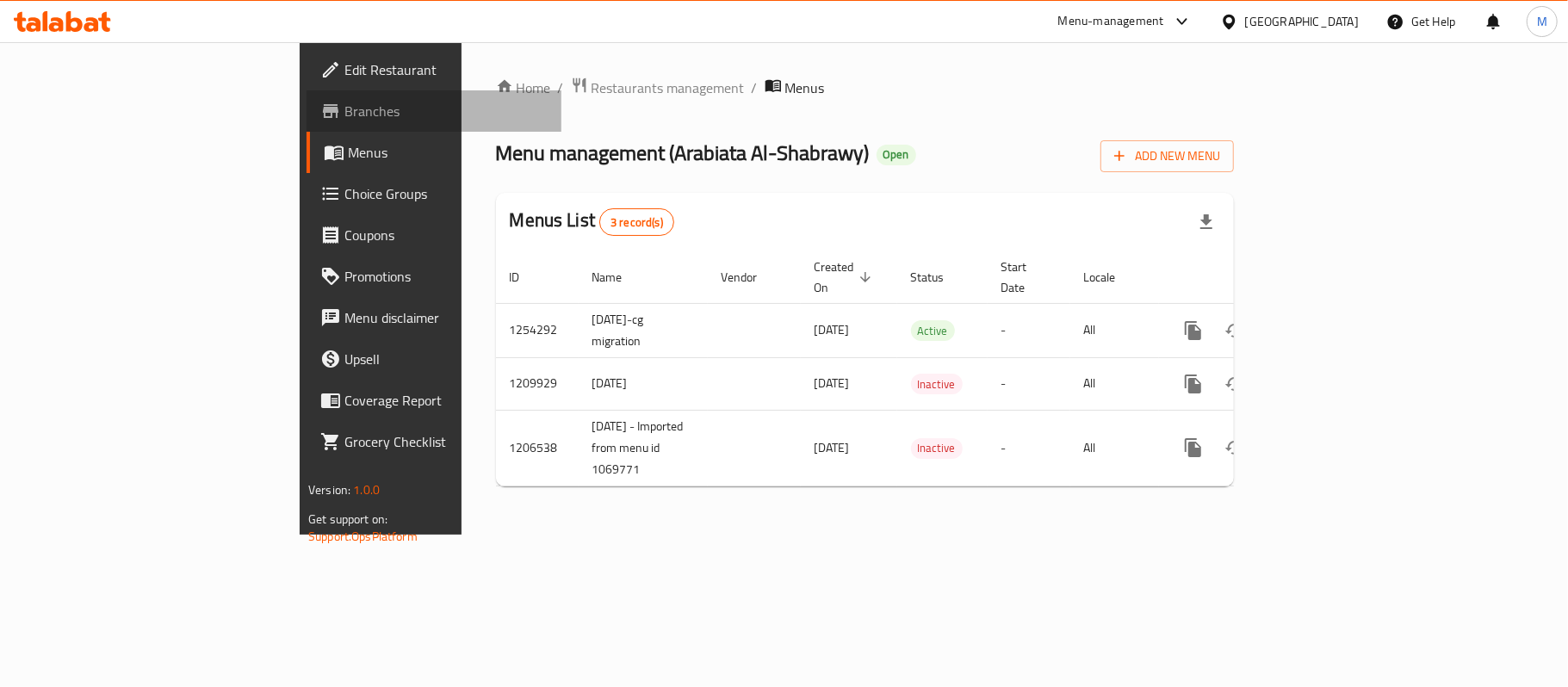
click at [320, 110] on span at bounding box center [333, 111] width 24 height 21
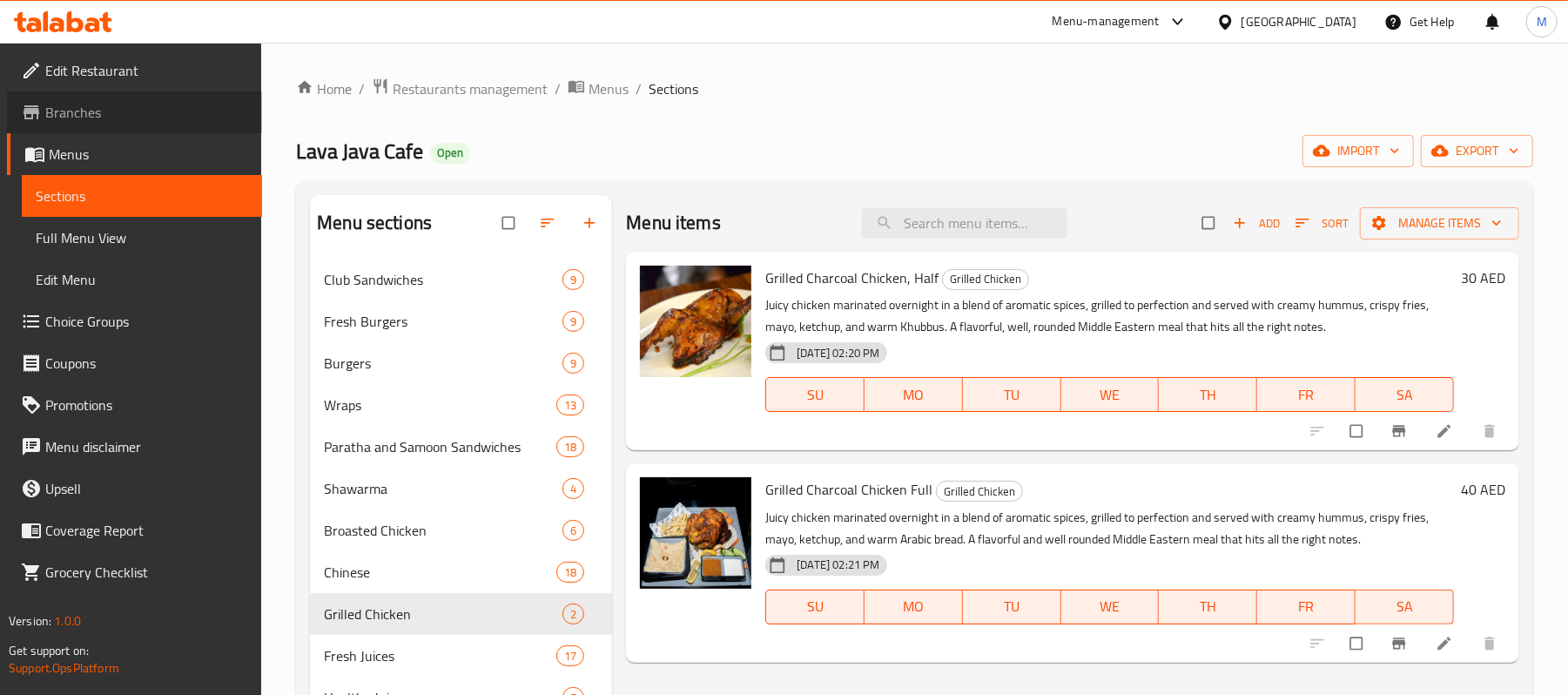
click at [126, 120] on span "Branches" at bounding box center [147, 112] width 203 height 21
